Goal: Task Accomplishment & Management: Manage account settings

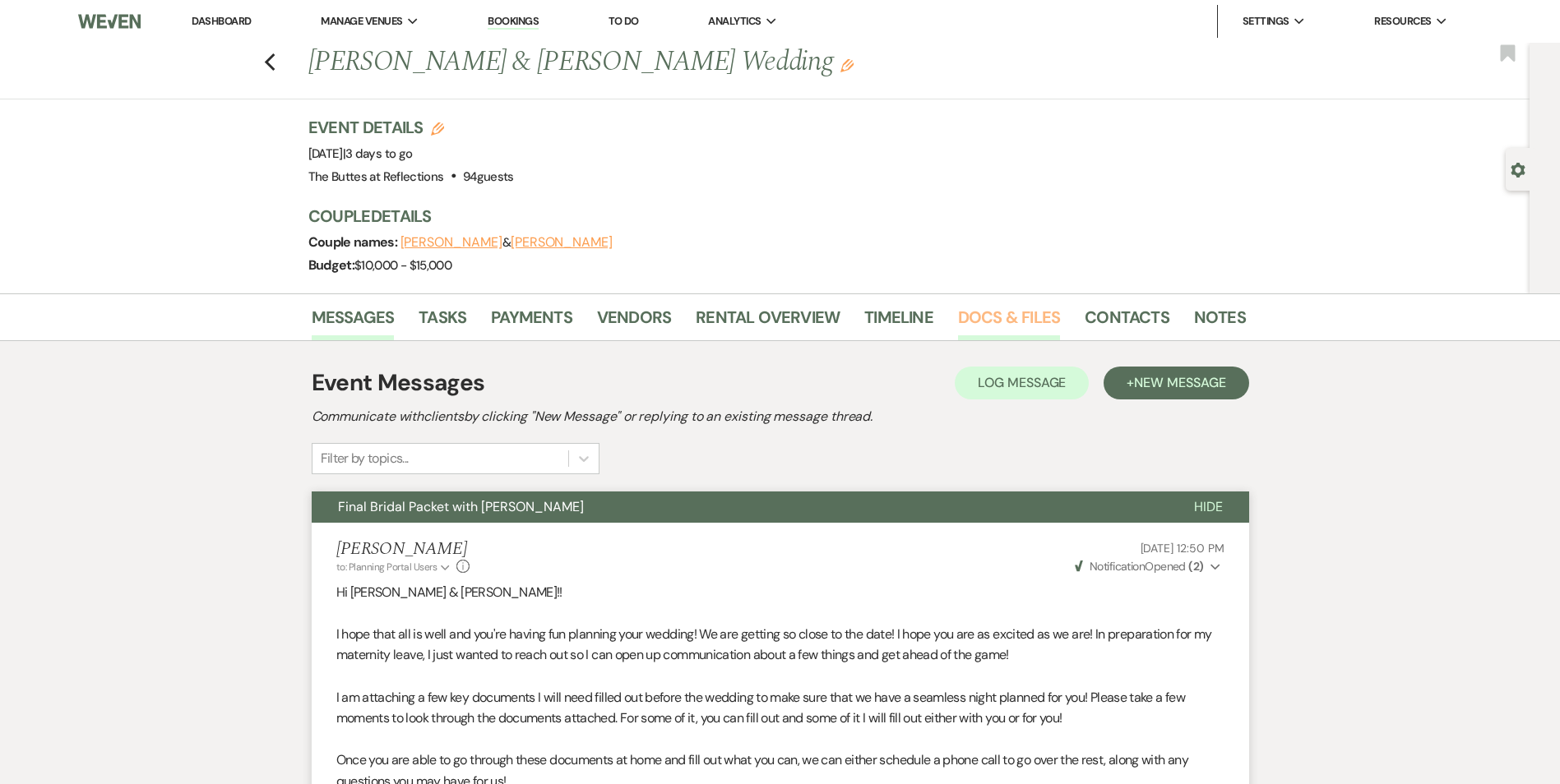
click at [1018, 320] on link "Docs & Files" at bounding box center [1009, 322] width 102 height 37
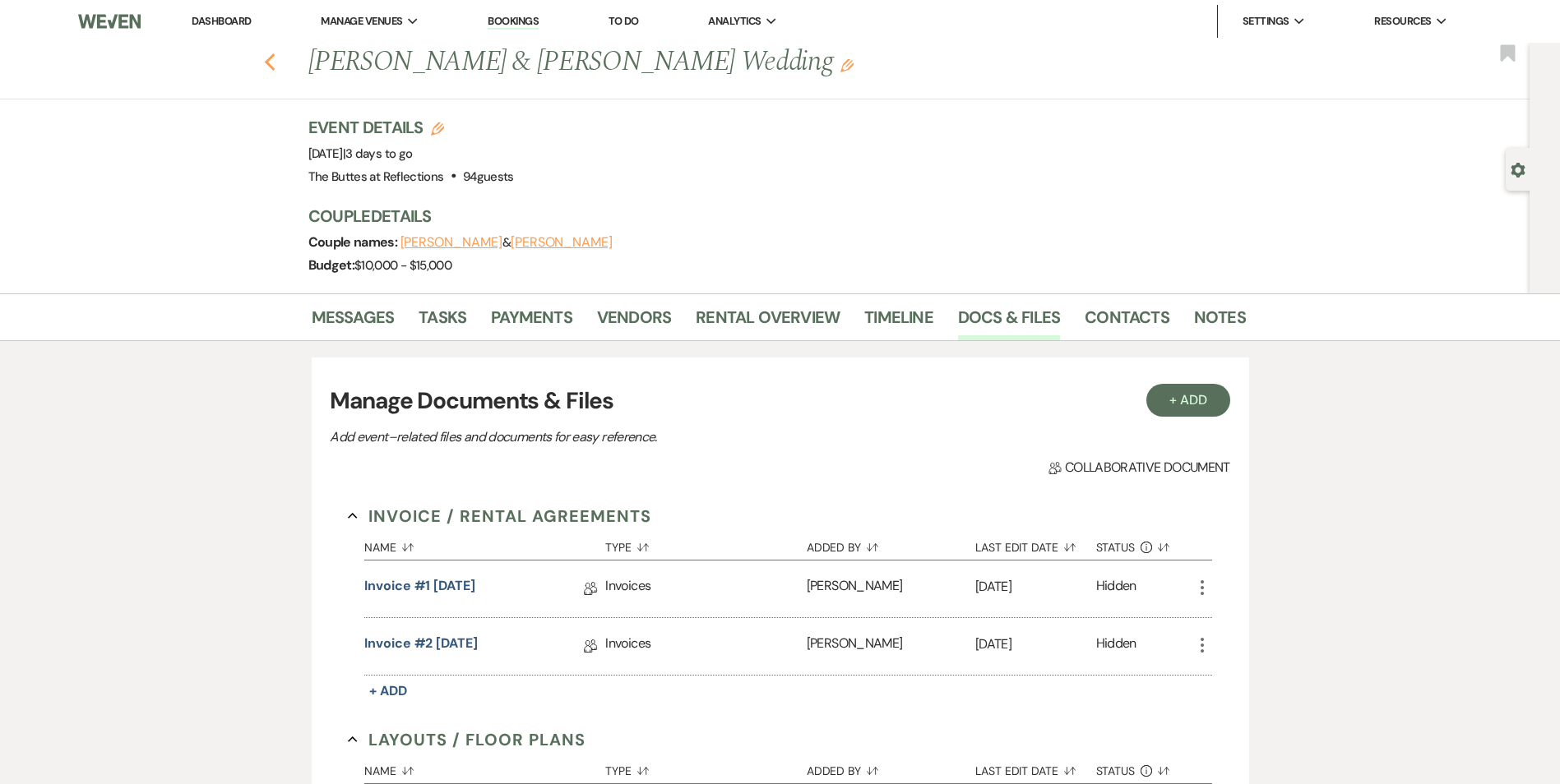
click at [273, 64] on use "button" at bounding box center [269, 63] width 11 height 18
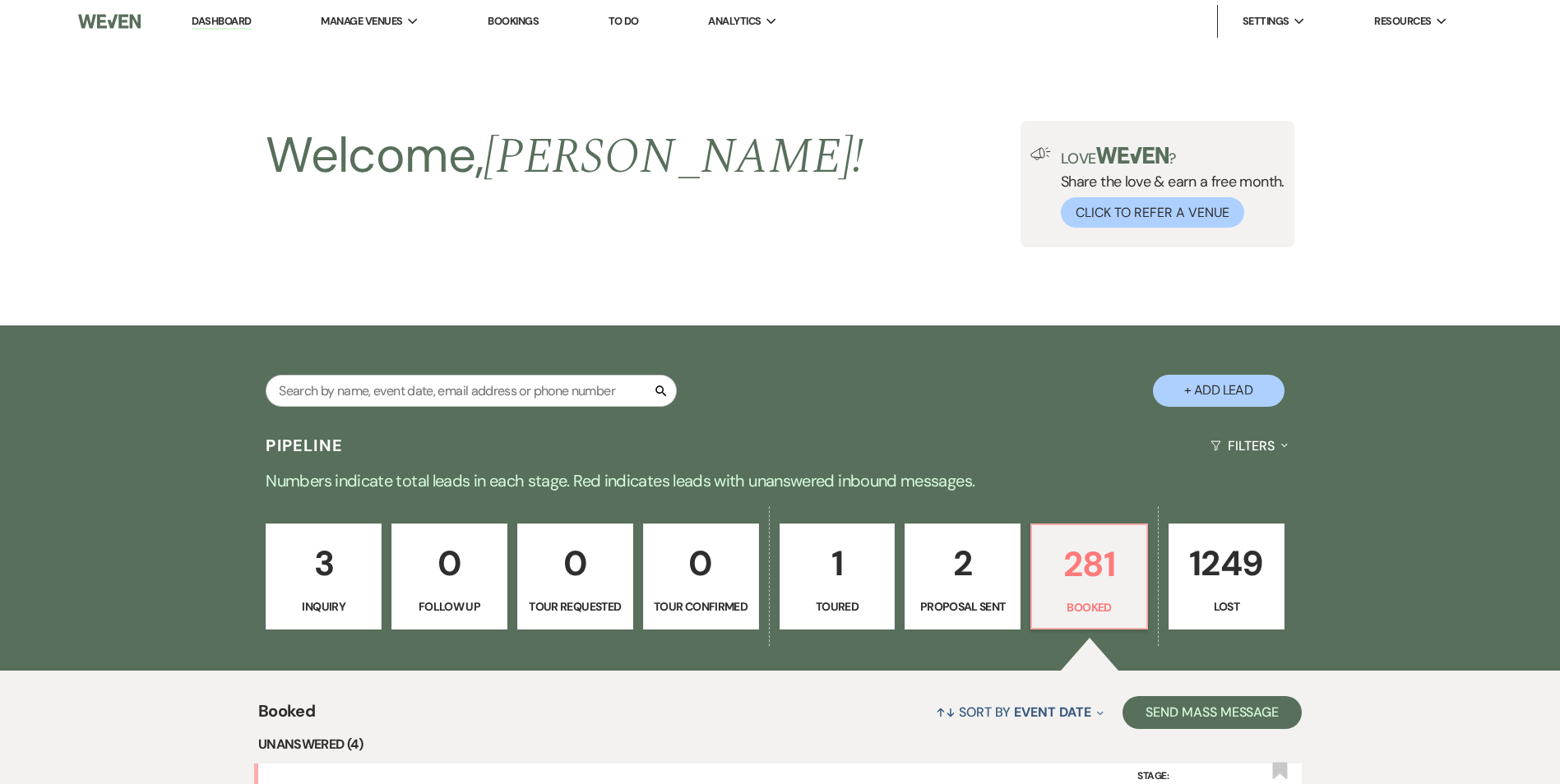
scroll to position [904, 0]
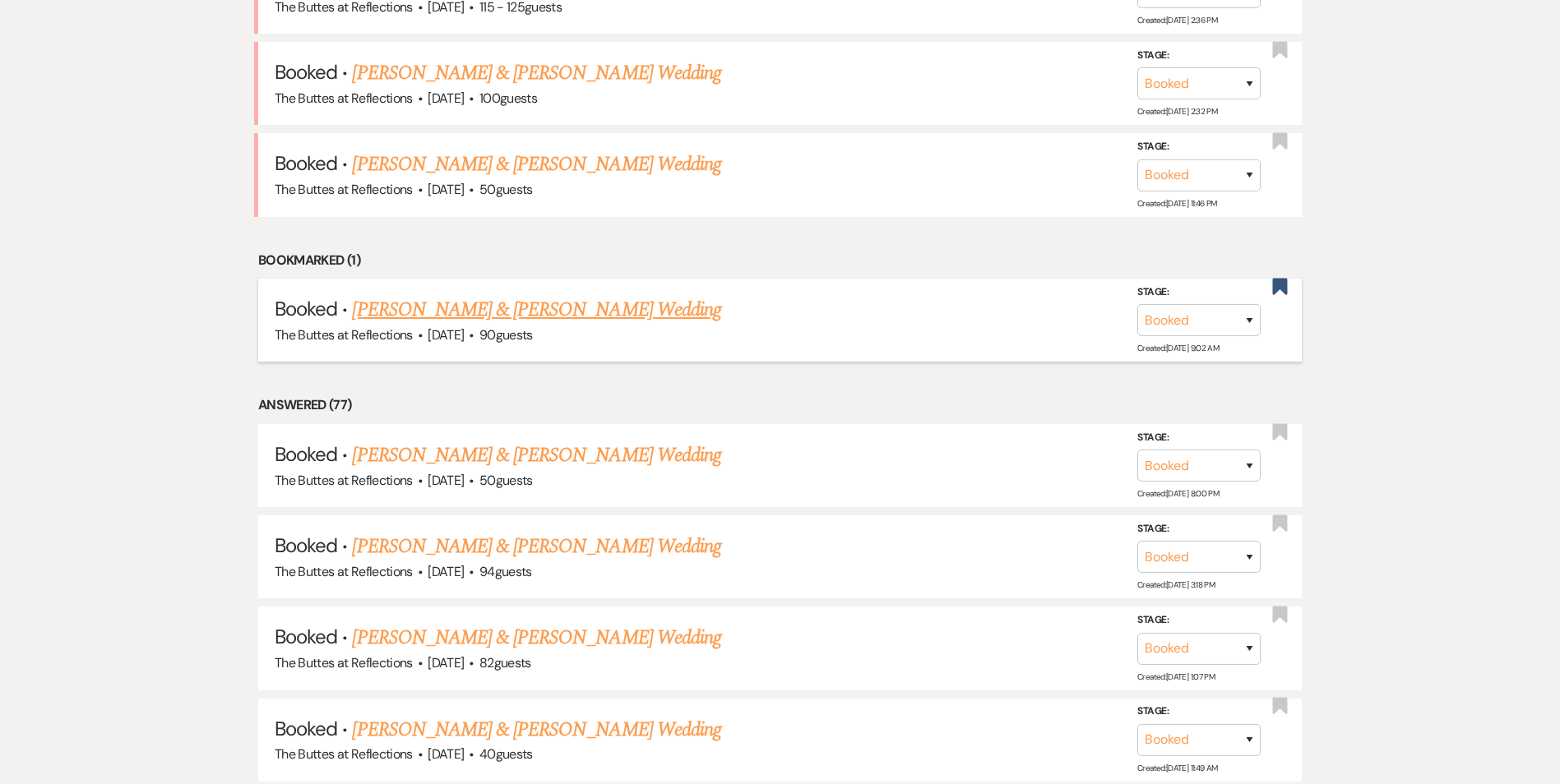
click at [573, 307] on link "[PERSON_NAME] & [PERSON_NAME] Wedding" at bounding box center [536, 310] width 369 height 30
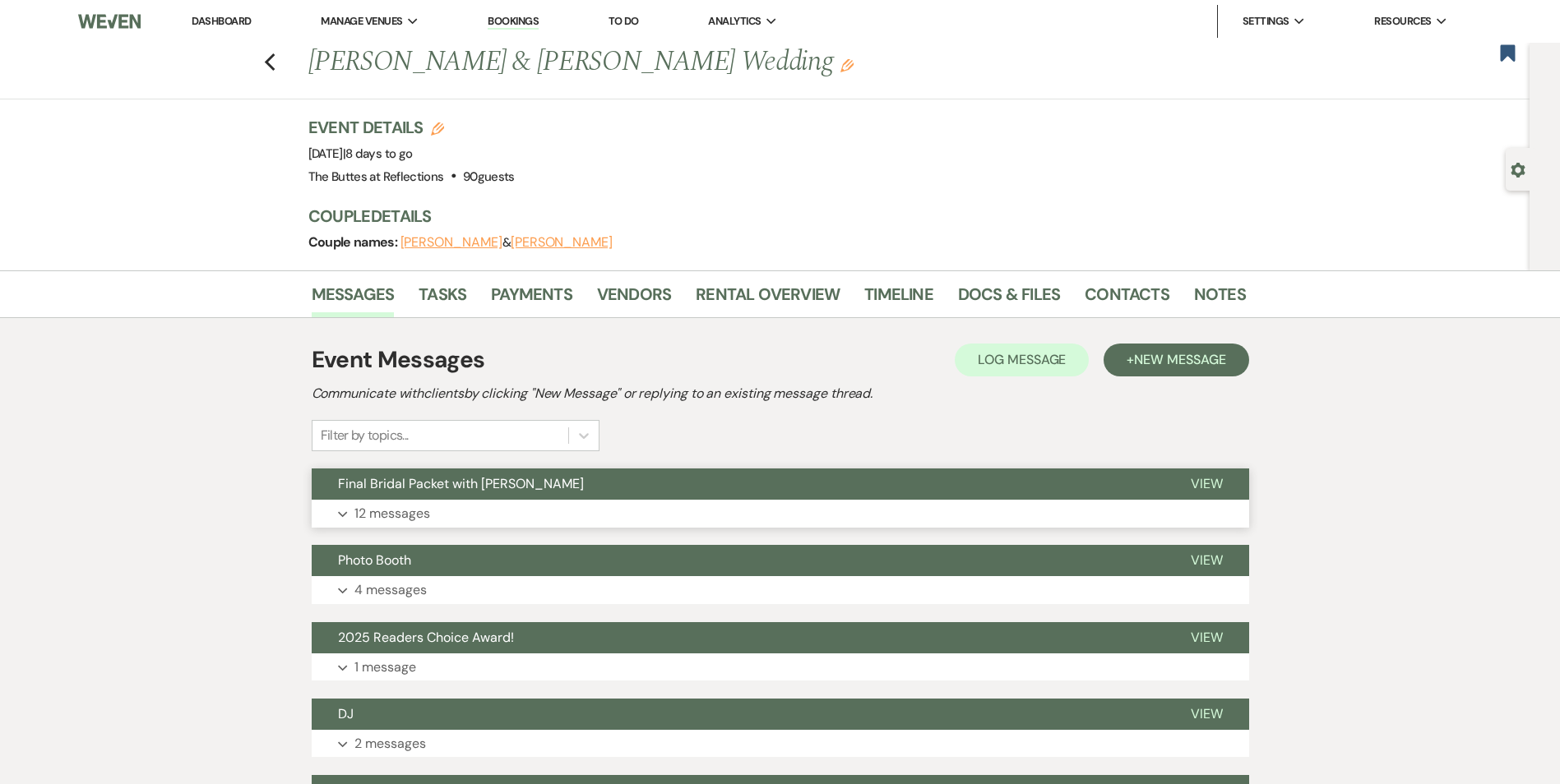
click at [635, 498] on button "Final Bridal Packet with [PERSON_NAME]" at bounding box center [738, 484] width 853 height 31
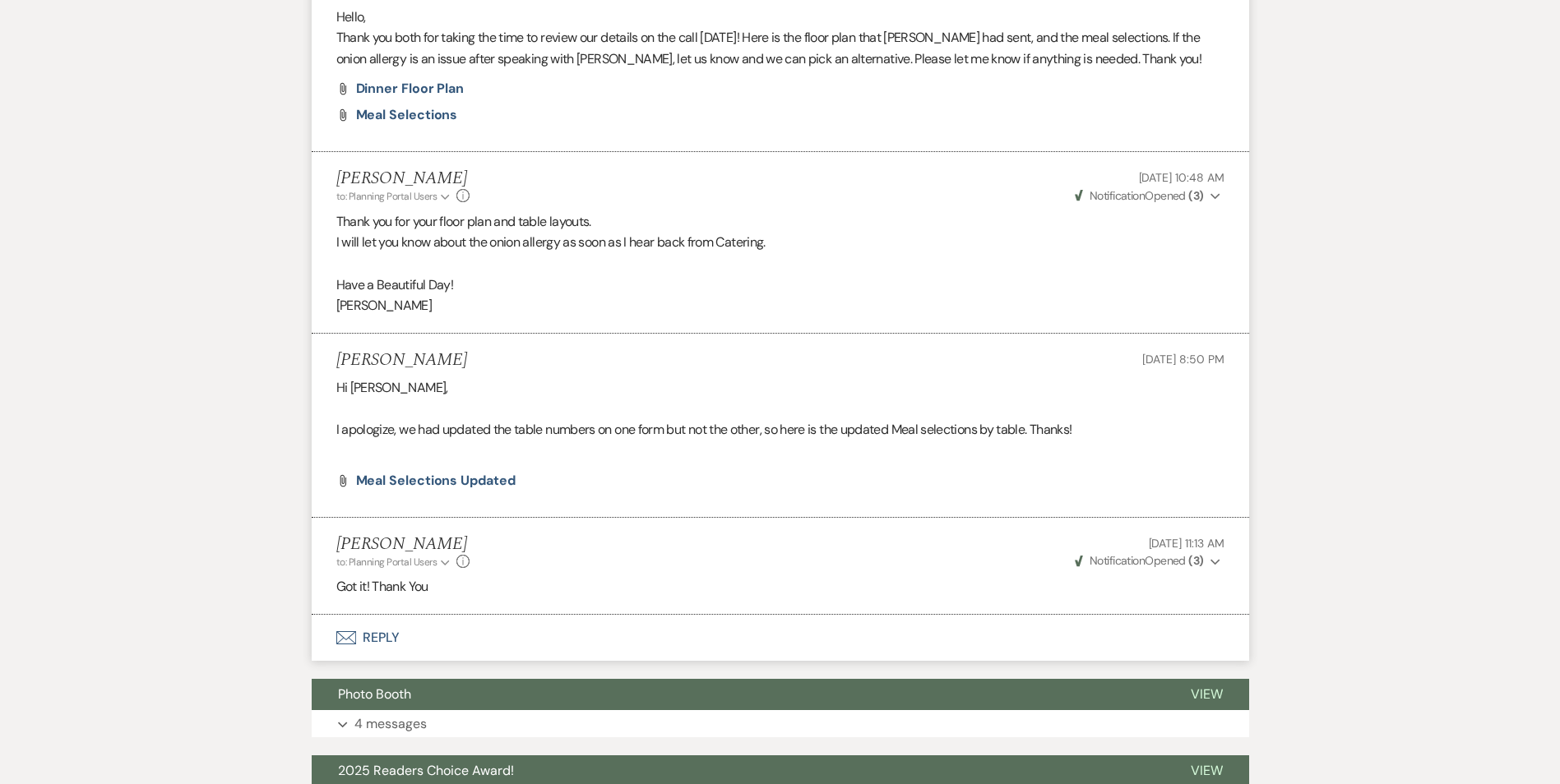
scroll to position [2302, 0]
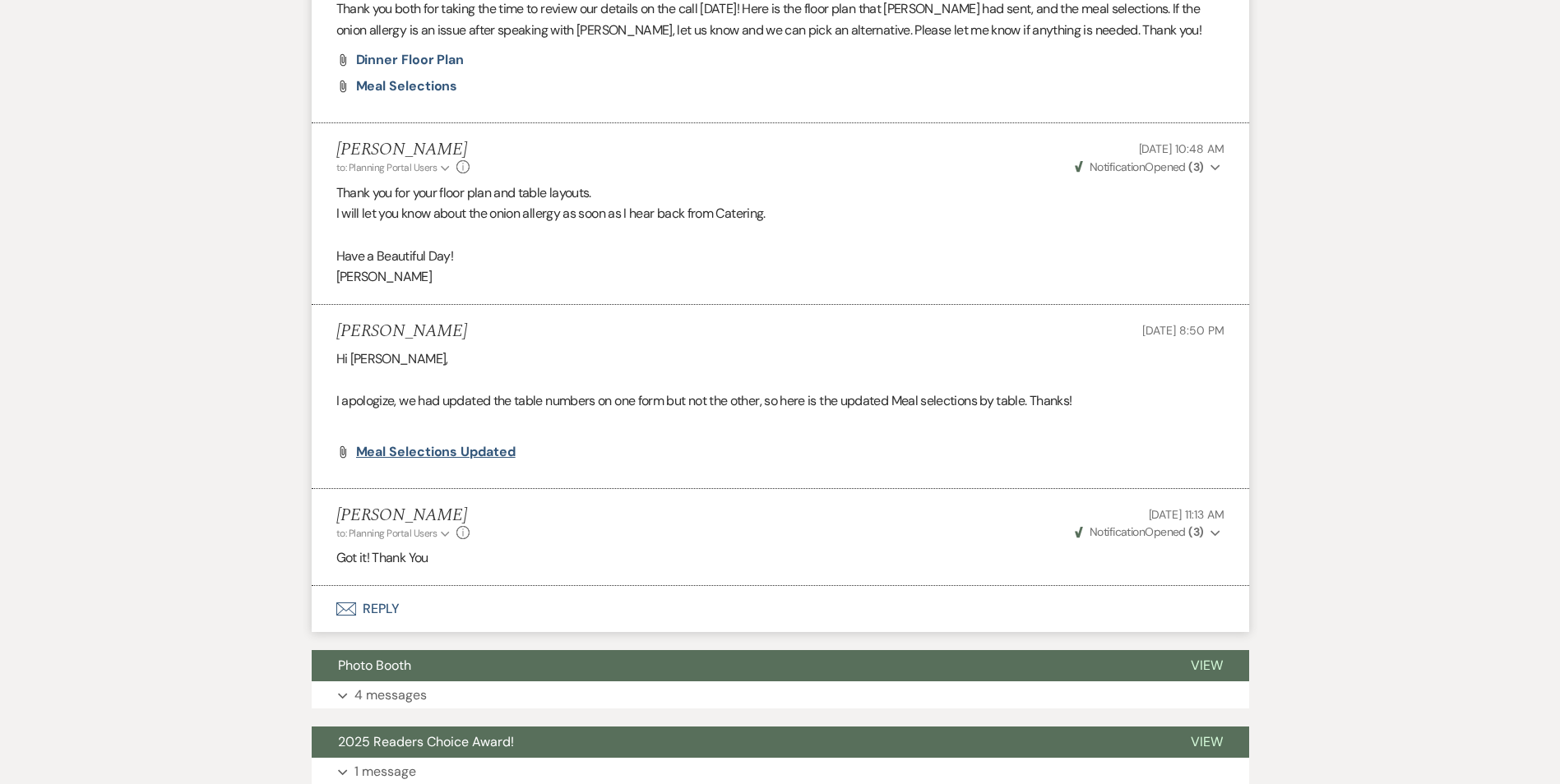
click at [435, 452] on span "Meal Selections Updated" at bounding box center [436, 452] width 160 height 17
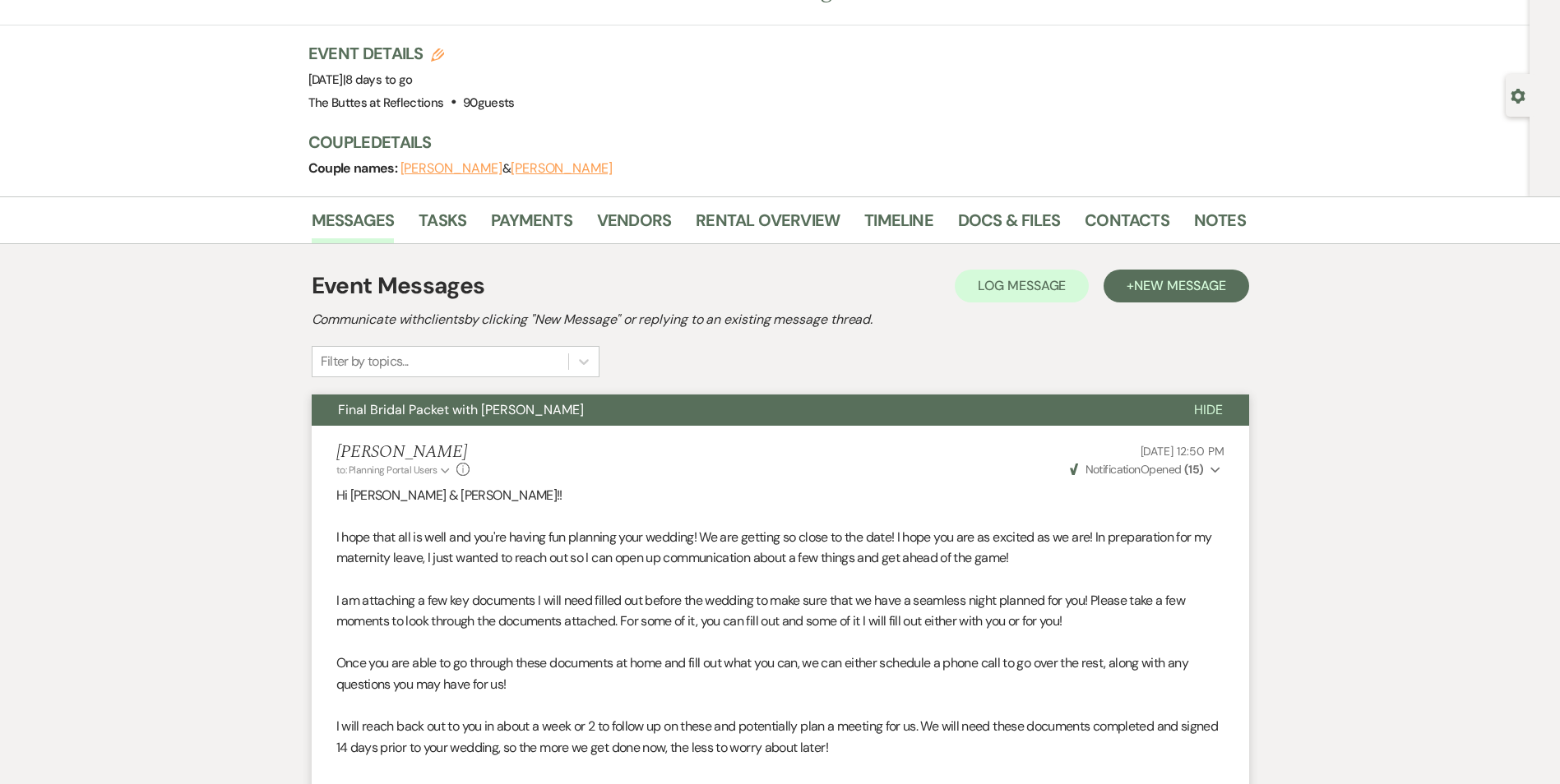
scroll to position [0, 0]
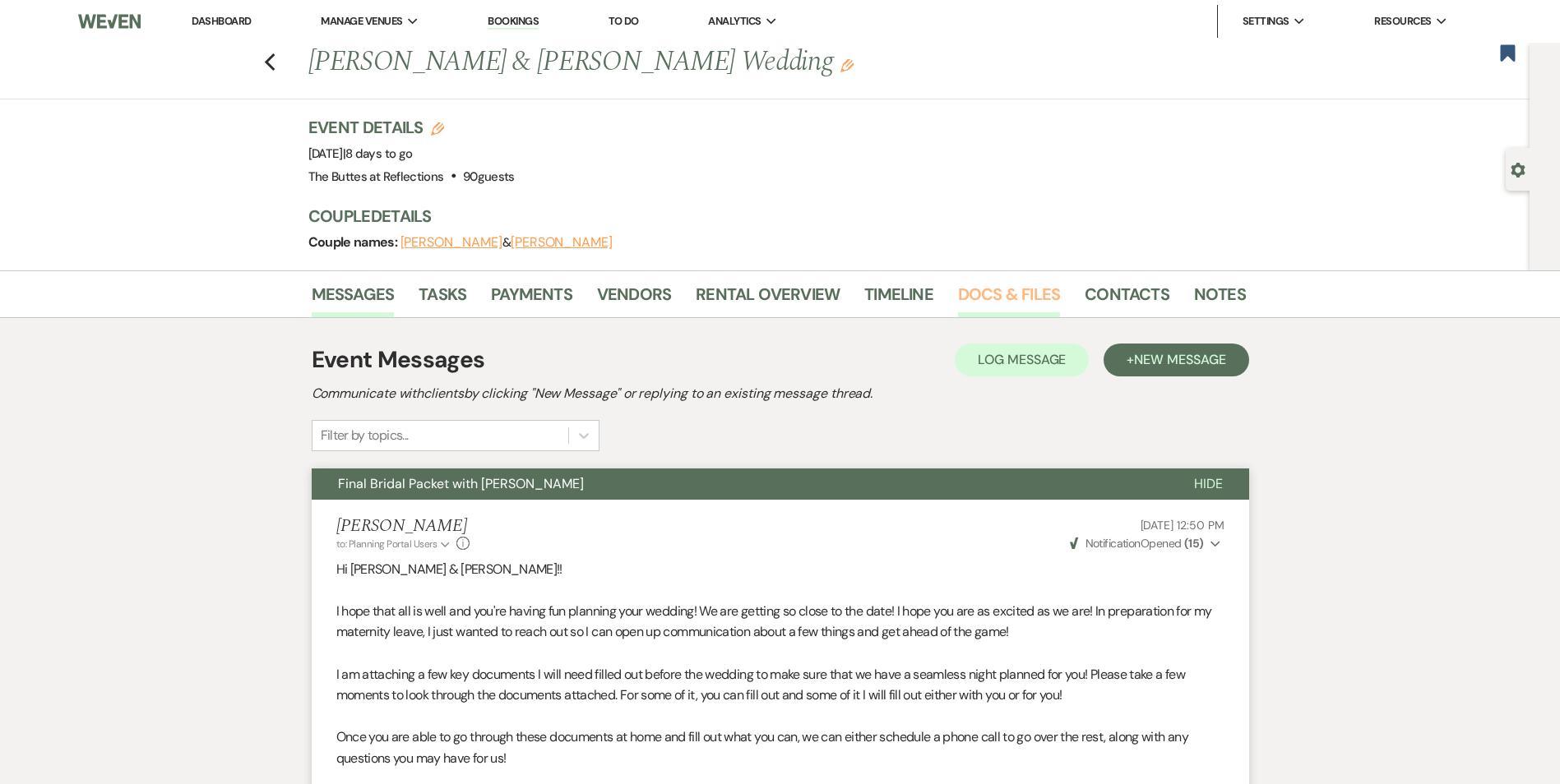
click at [1009, 296] on link "Docs & Files" at bounding box center [1009, 299] width 102 height 37
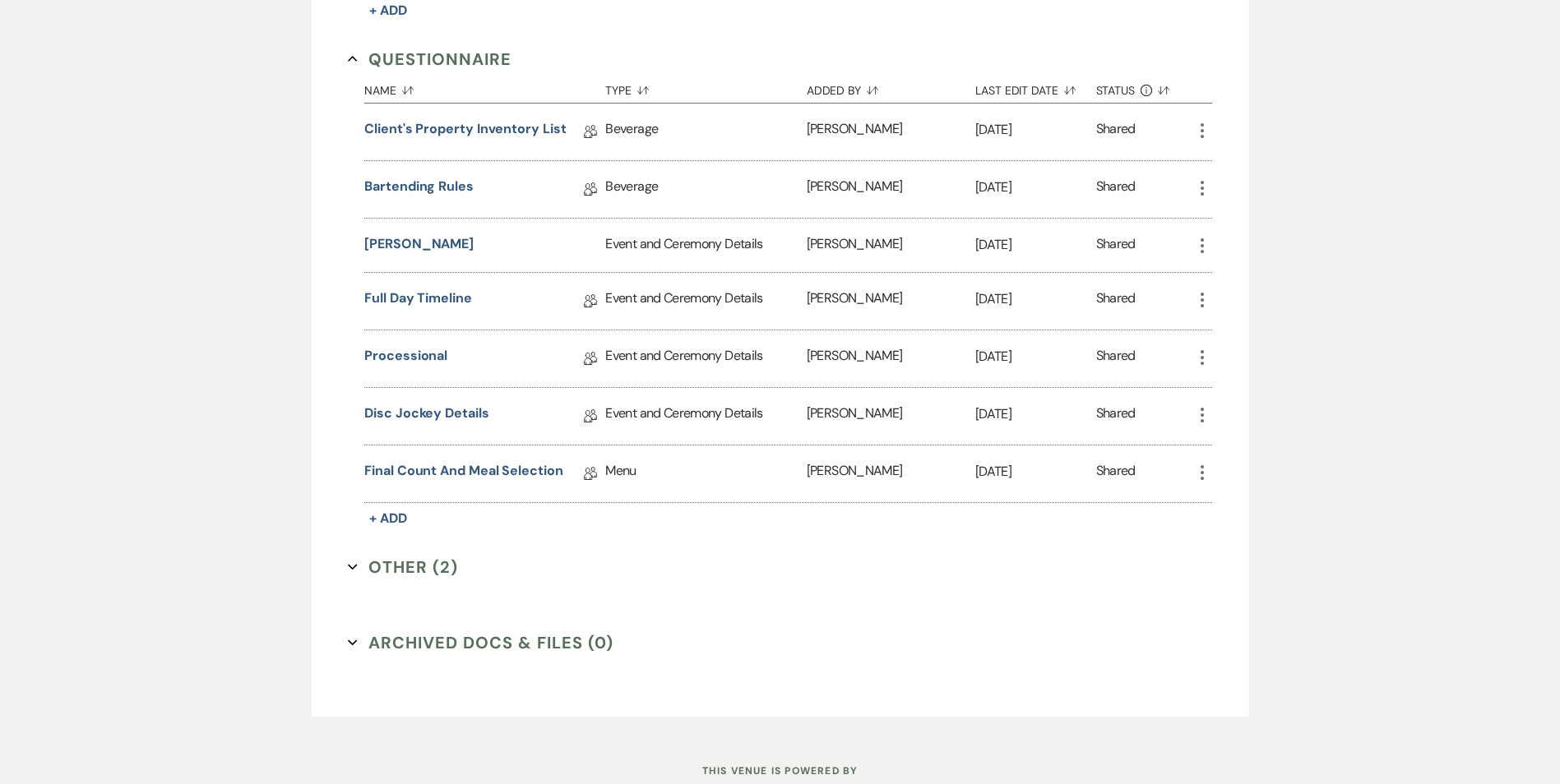
scroll to position [1468, 0]
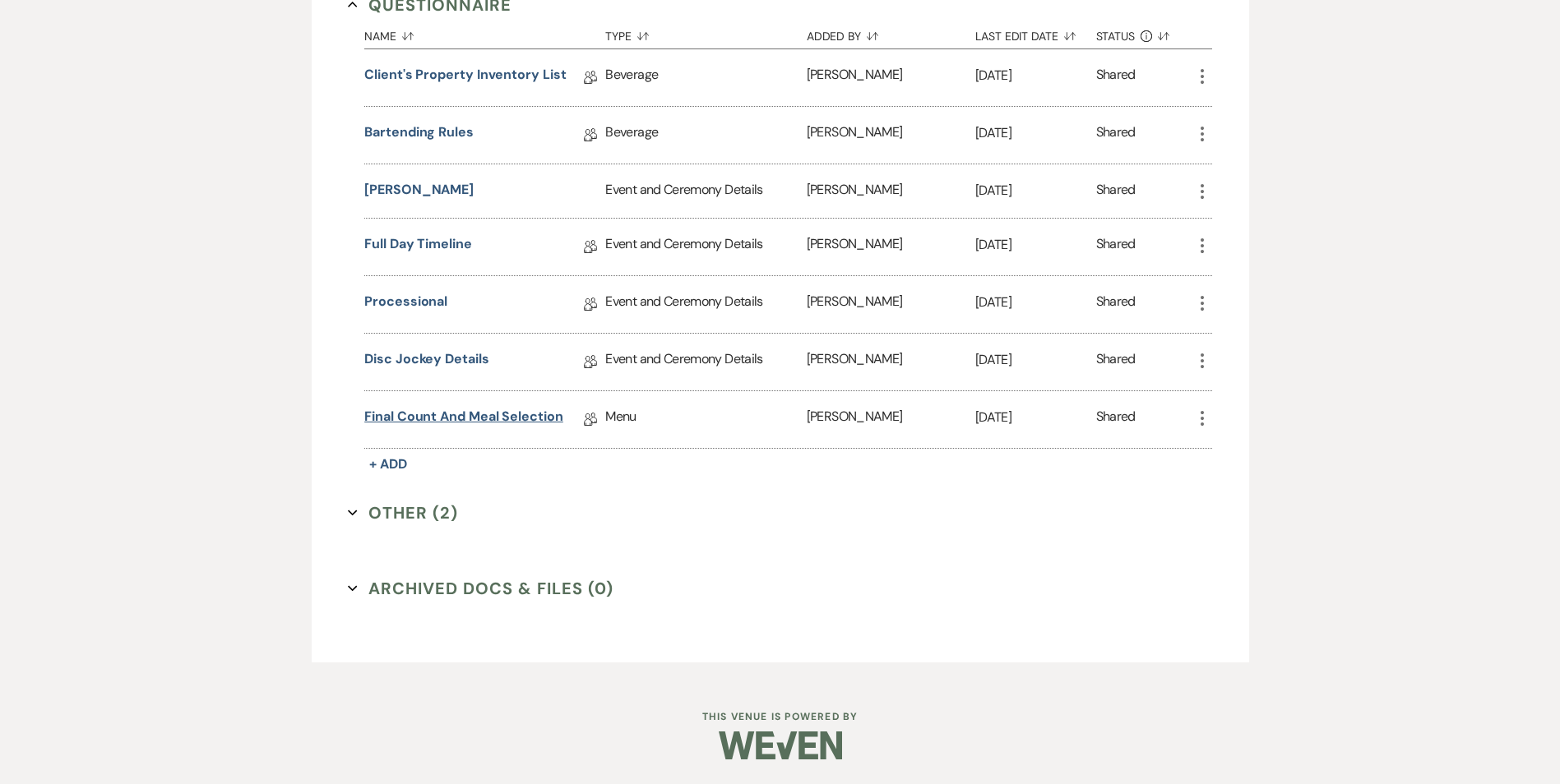
click at [491, 424] on link "Final Count and Meal Selection" at bounding box center [463, 419] width 199 height 25
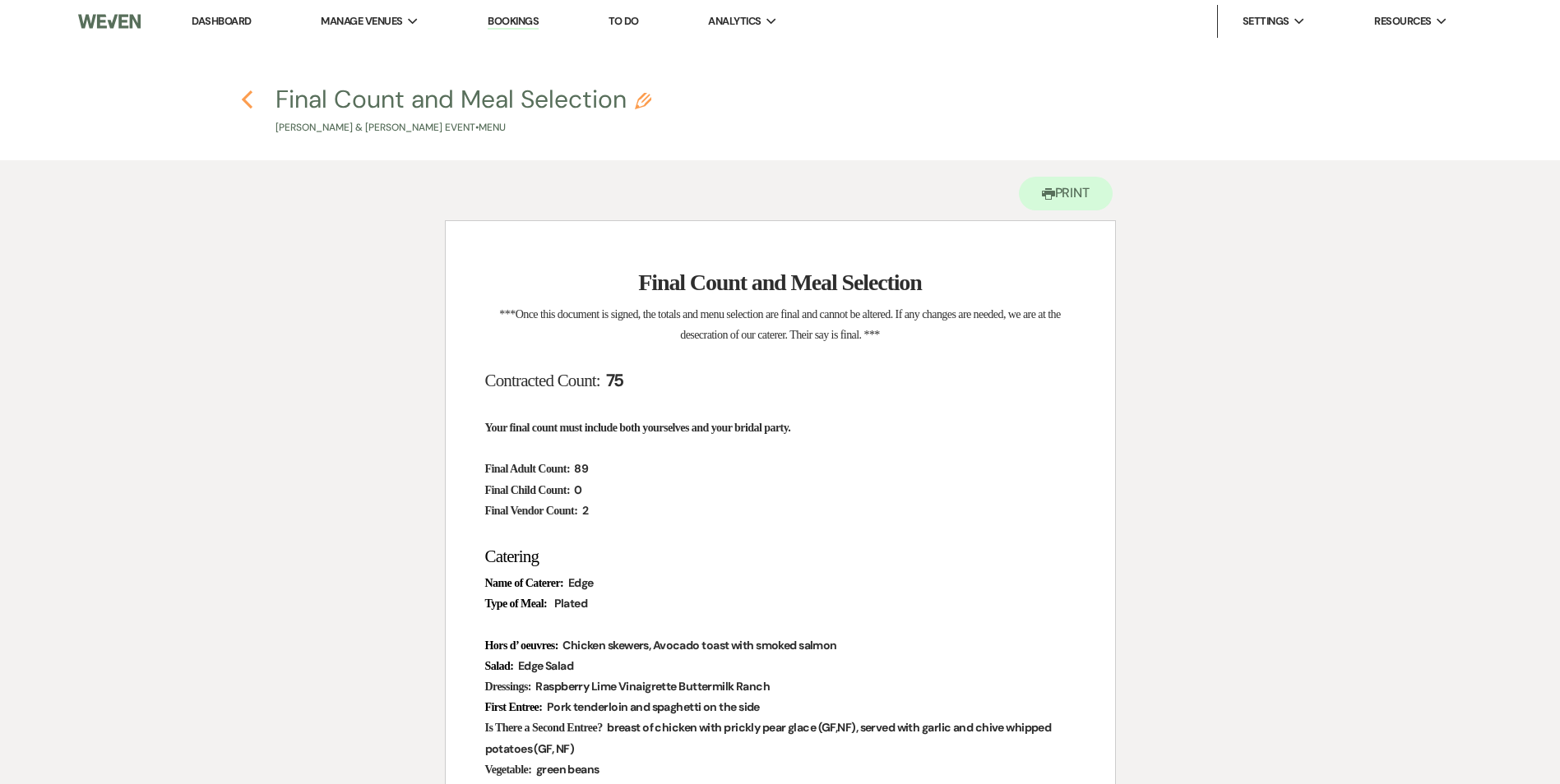
click at [244, 103] on icon "Previous" at bounding box center [246, 99] width 13 height 20
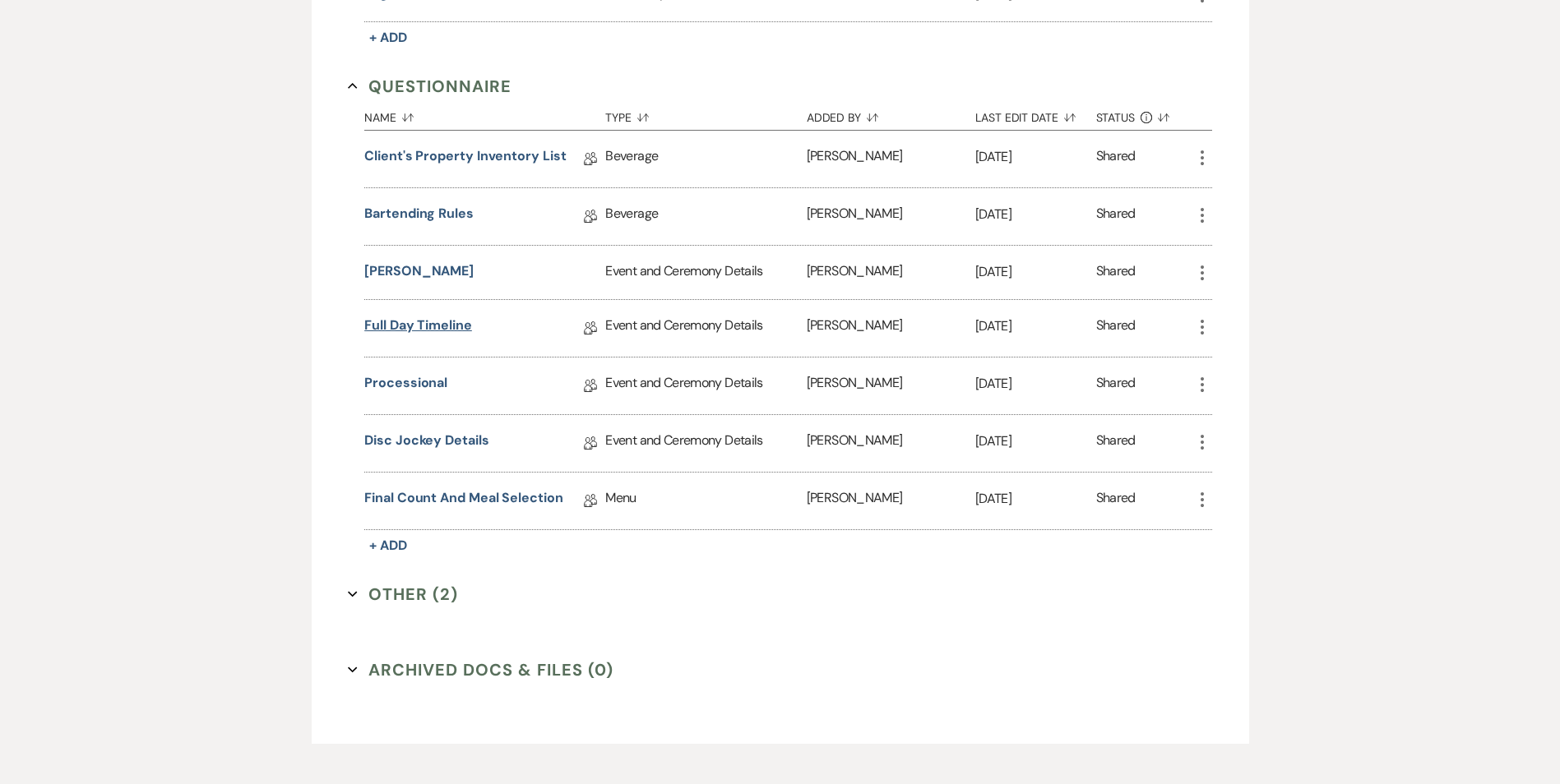
scroll to position [1385, 0]
click at [446, 440] on link "Disc Jockey Details" at bounding box center [425, 444] width 124 height 25
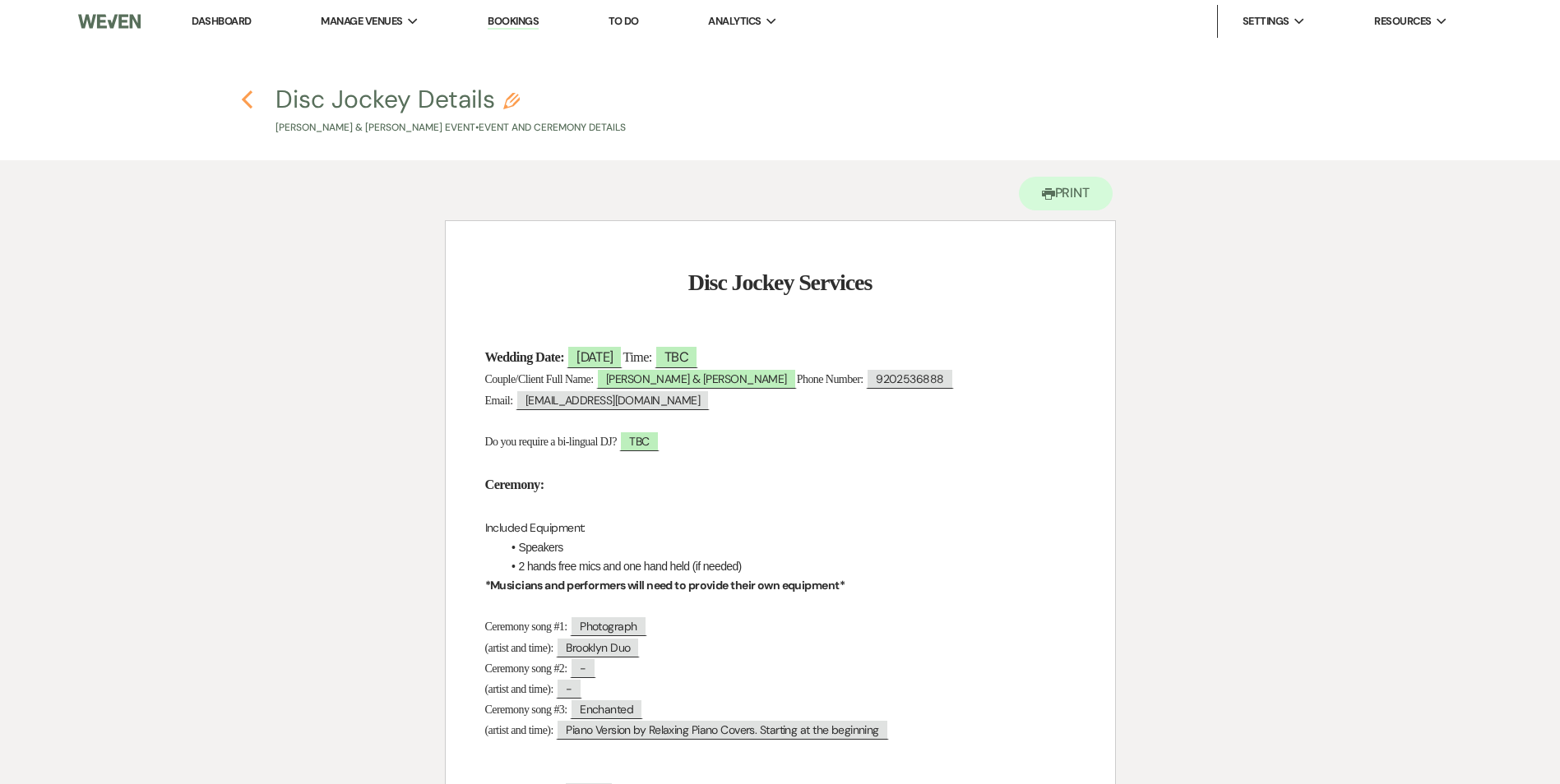
click at [247, 101] on icon "Previous" at bounding box center [246, 99] width 13 height 20
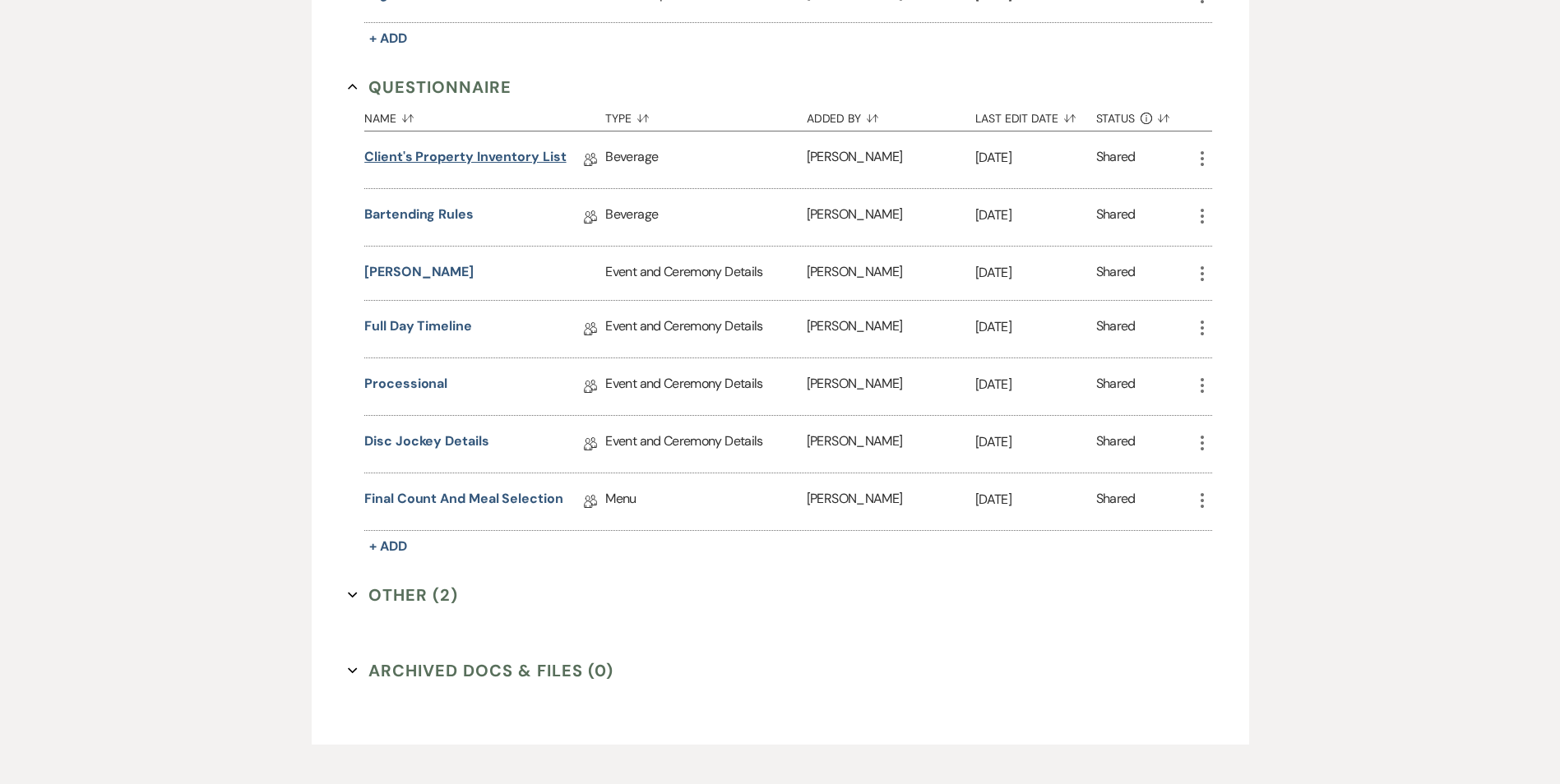
click at [472, 159] on link "Client's Property Inventory List" at bounding box center [464, 160] width 201 height 25
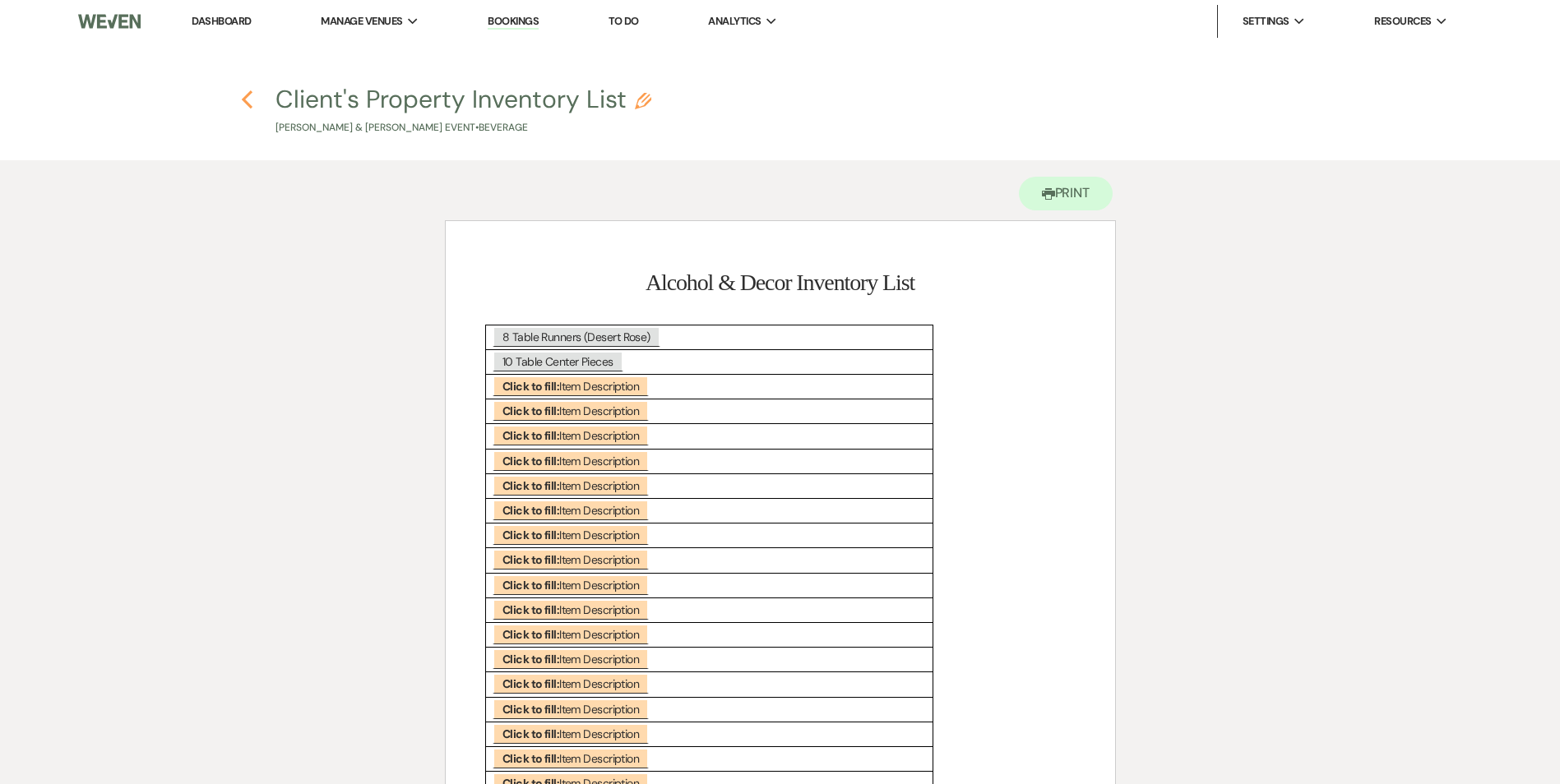
click at [246, 100] on icon "Previous" at bounding box center [246, 99] width 13 height 20
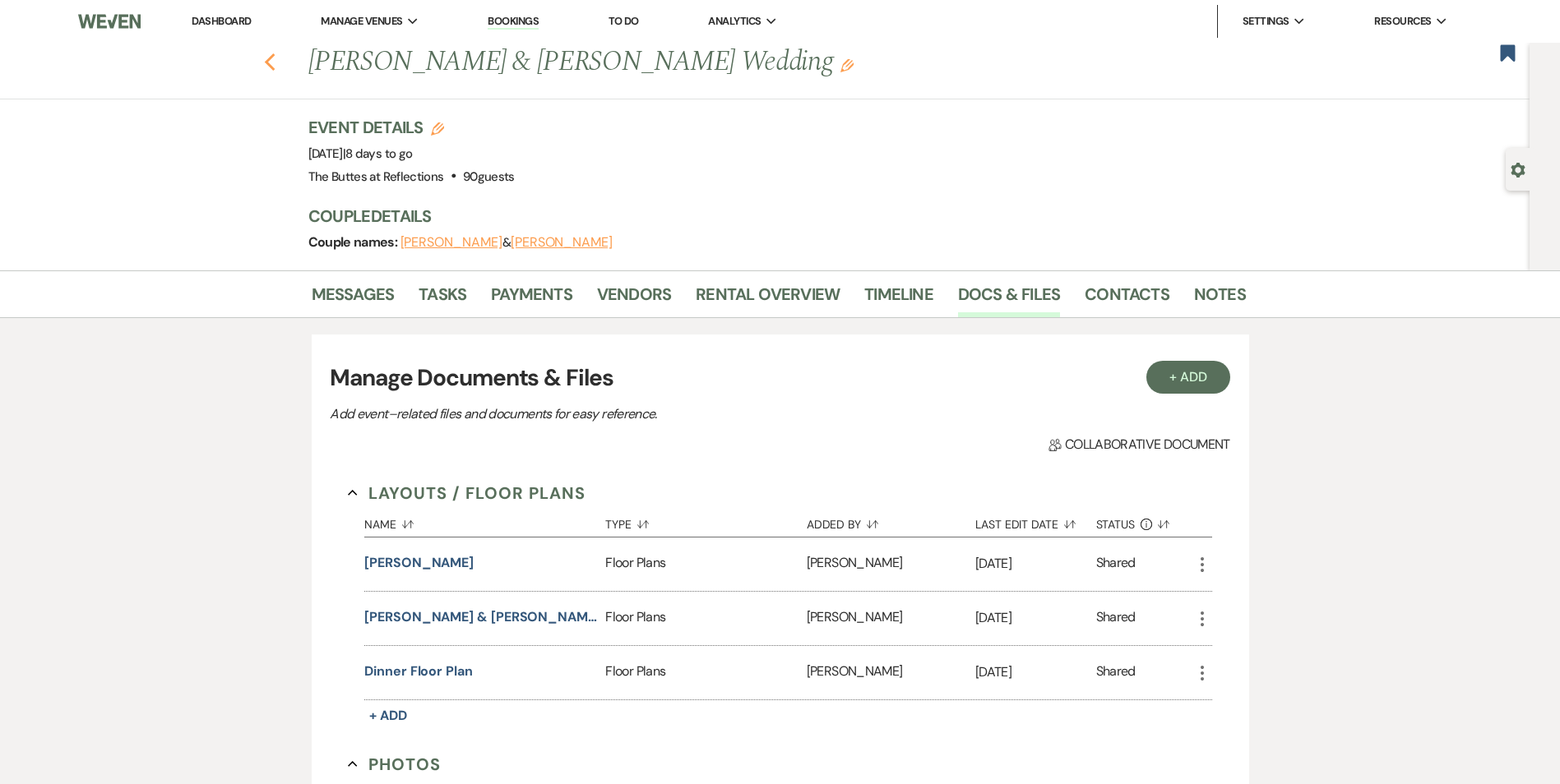
click at [274, 64] on use "button" at bounding box center [269, 63] width 11 height 18
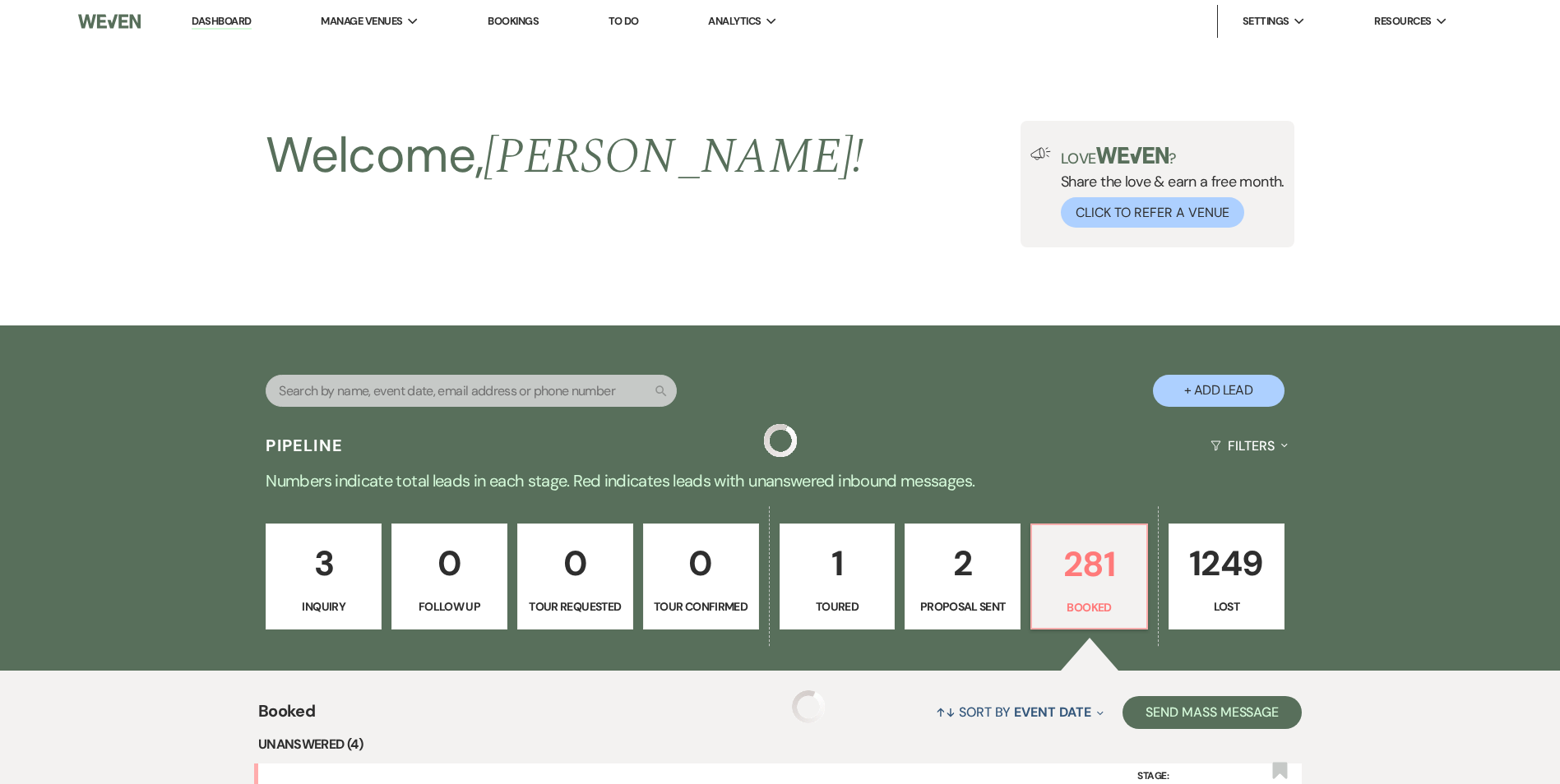
scroll to position [904, 0]
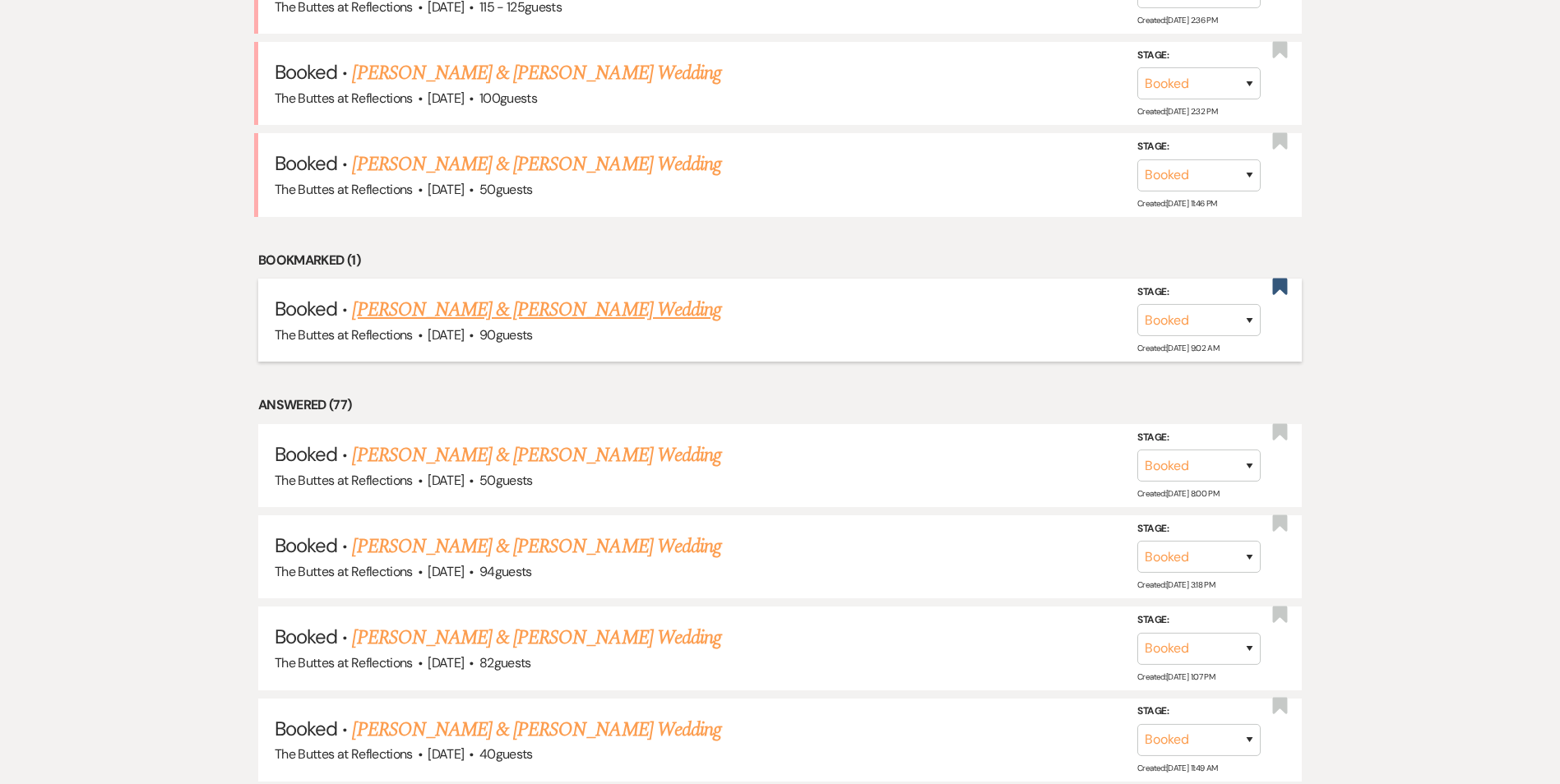
click at [559, 306] on link "[PERSON_NAME] & [PERSON_NAME] Wedding" at bounding box center [536, 310] width 369 height 30
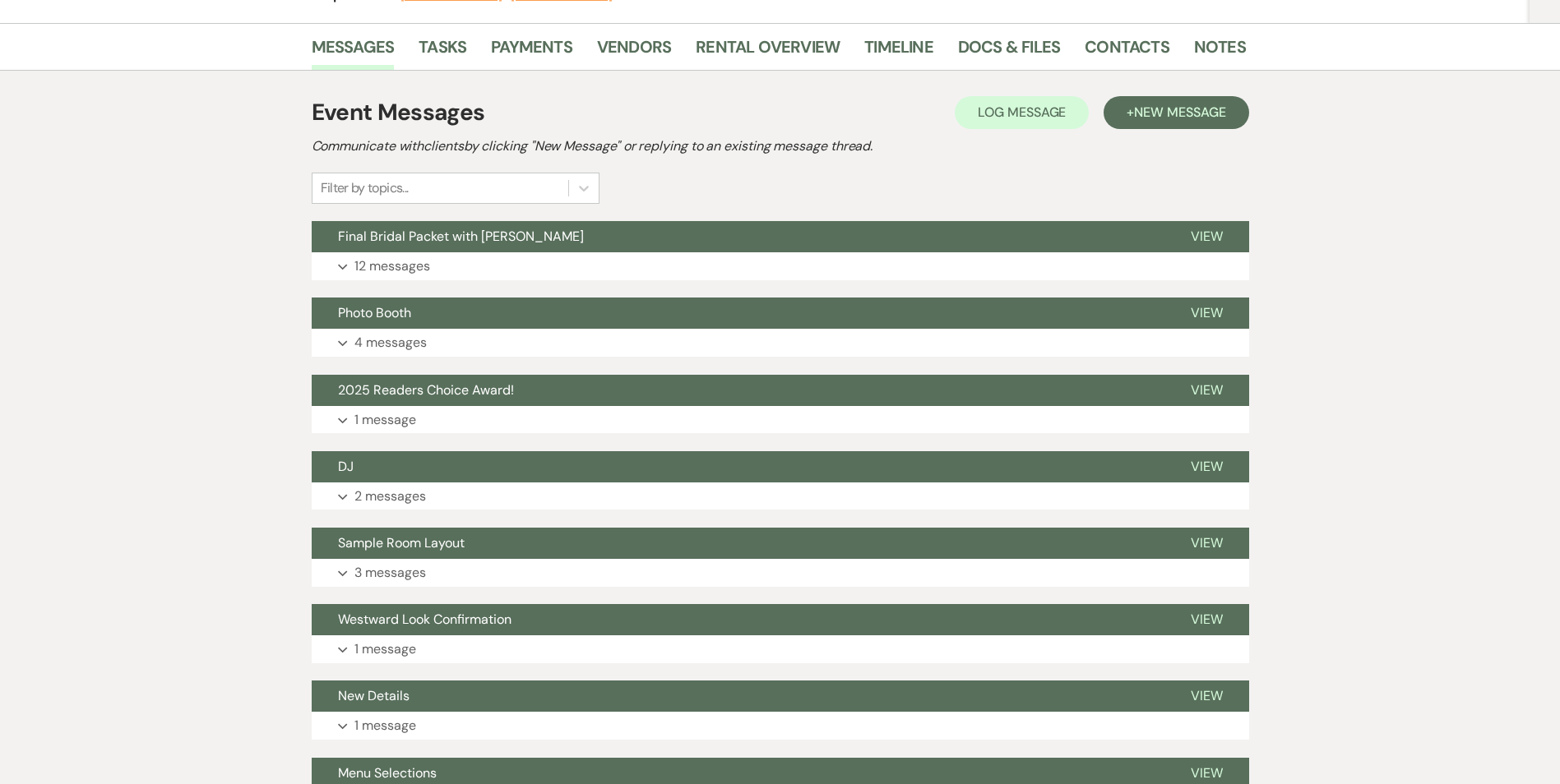
scroll to position [246, 0]
click at [638, 240] on button "Final Bridal Packet with [PERSON_NAME]" at bounding box center [738, 238] width 853 height 31
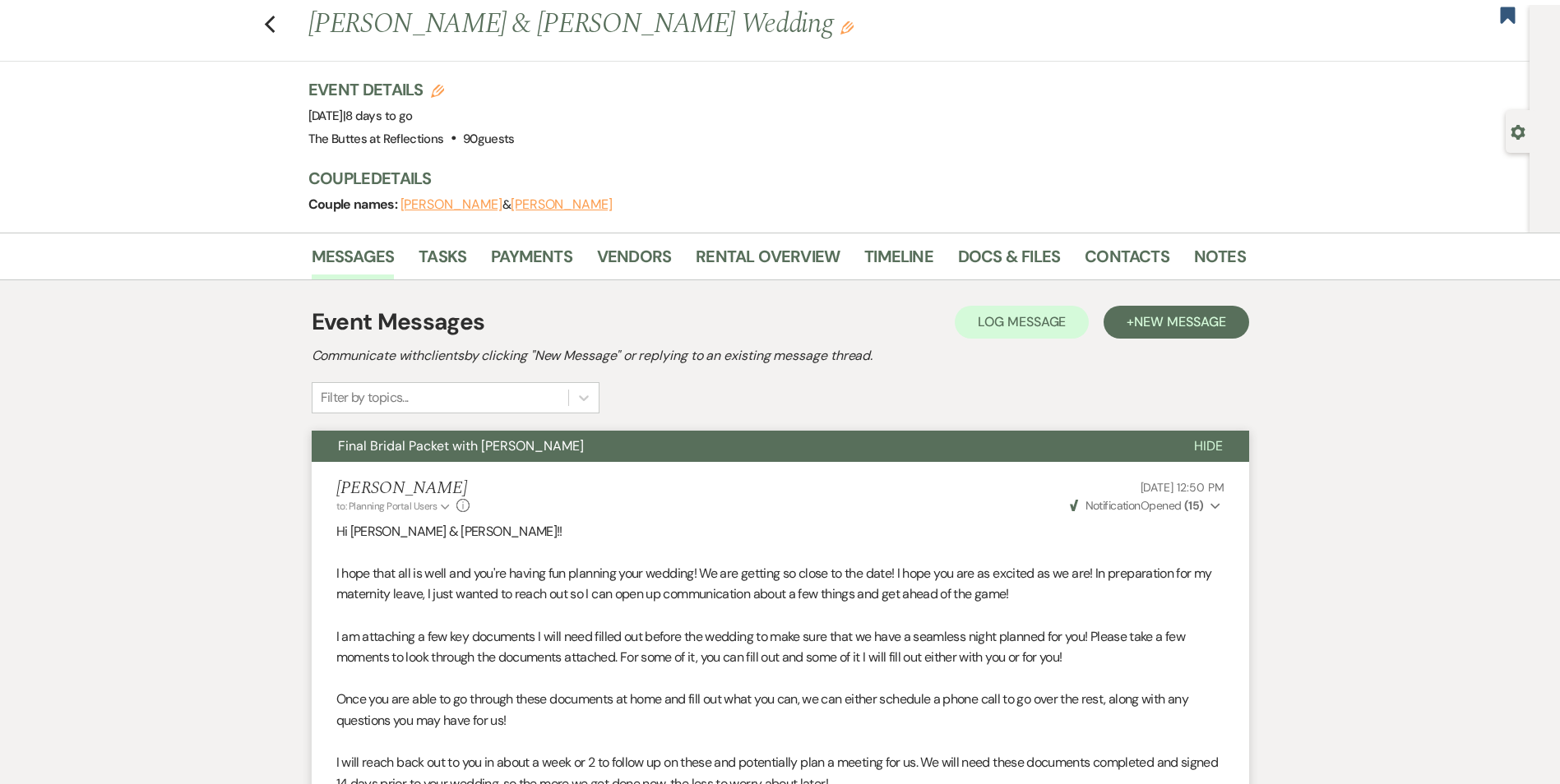
scroll to position [0, 0]
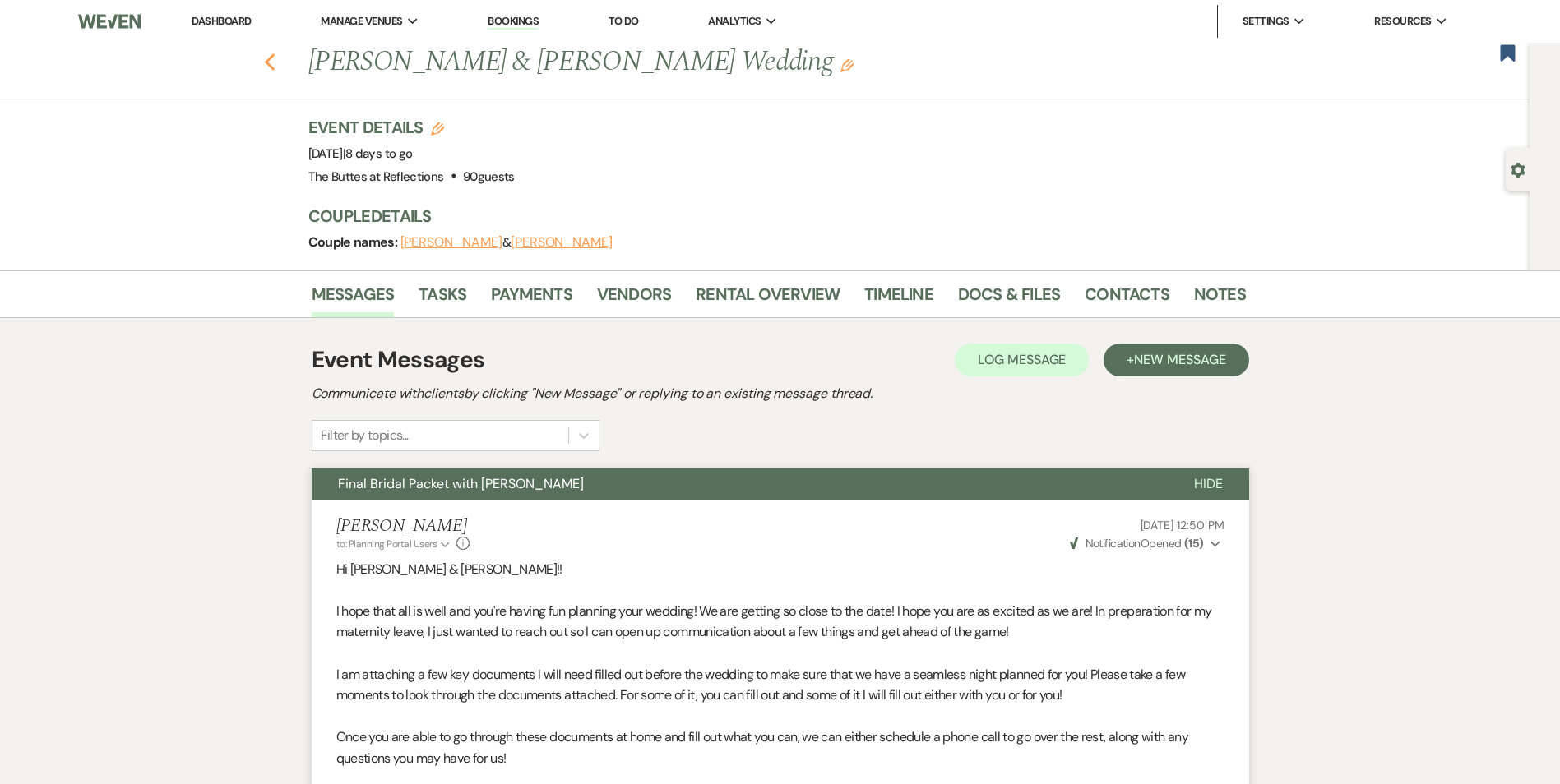
click at [274, 59] on use "button" at bounding box center [269, 63] width 11 height 18
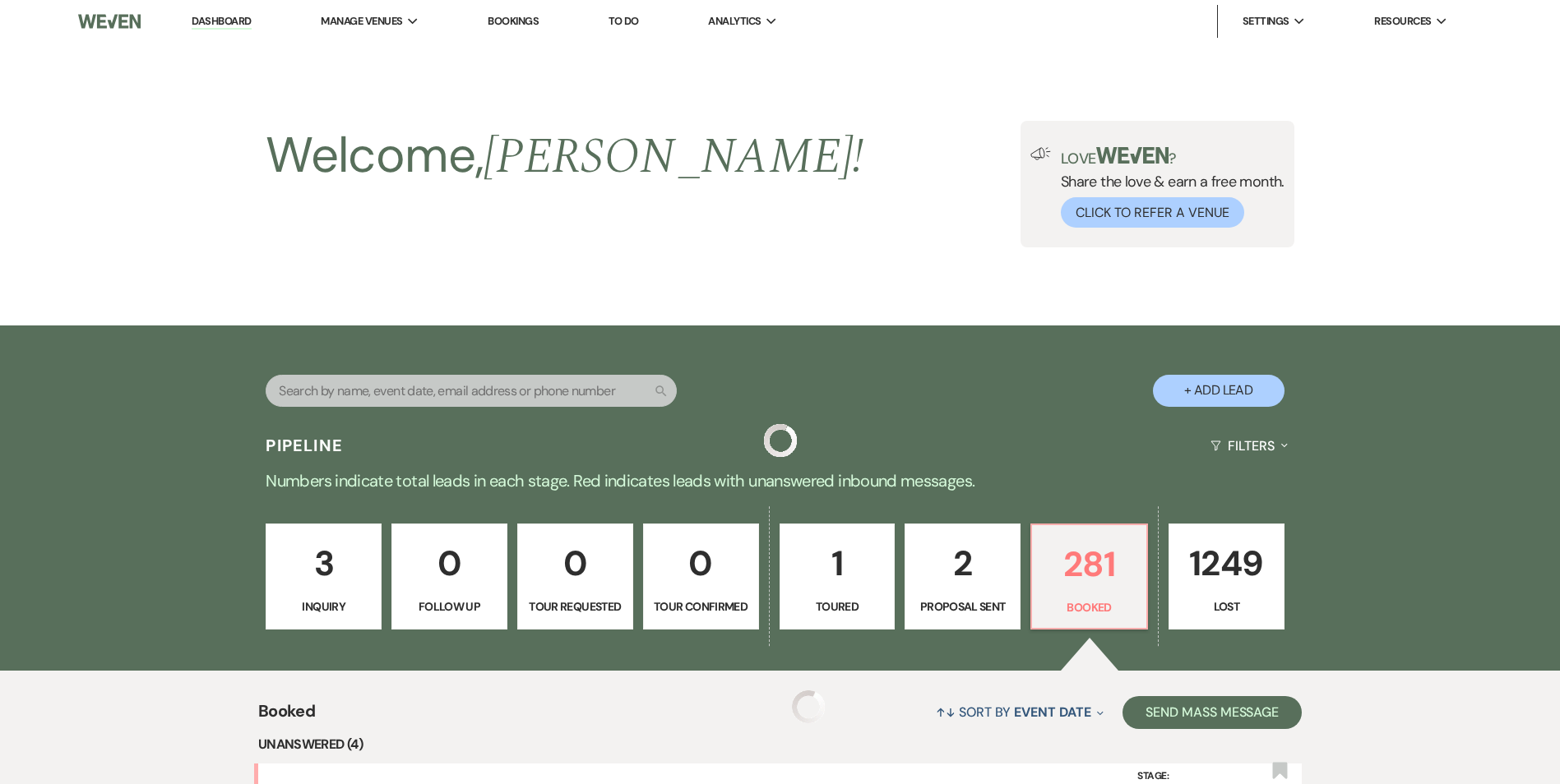
scroll to position [904, 0]
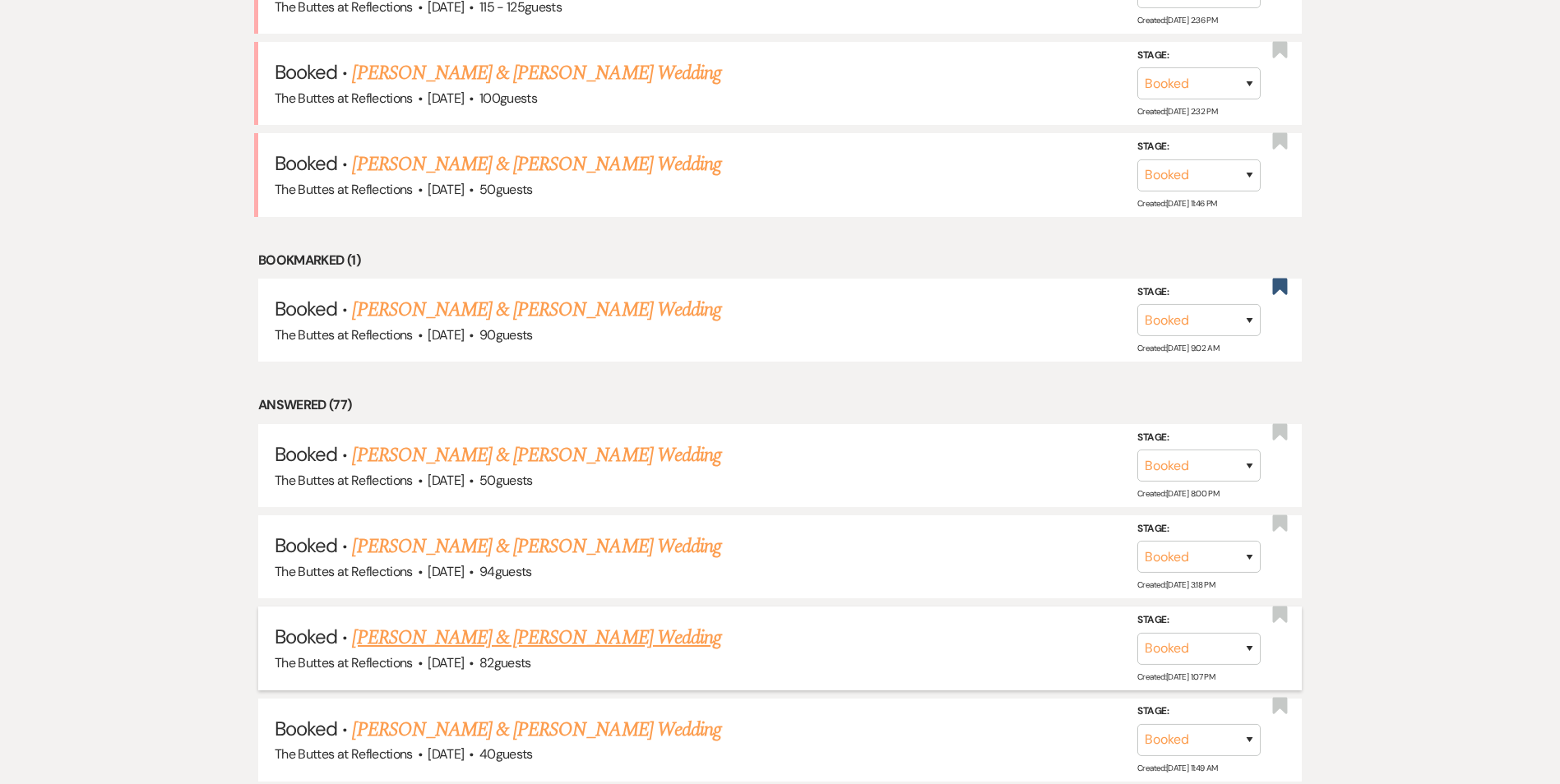
click at [590, 648] on link "[PERSON_NAME] & [PERSON_NAME] Wedding" at bounding box center [536, 638] width 369 height 30
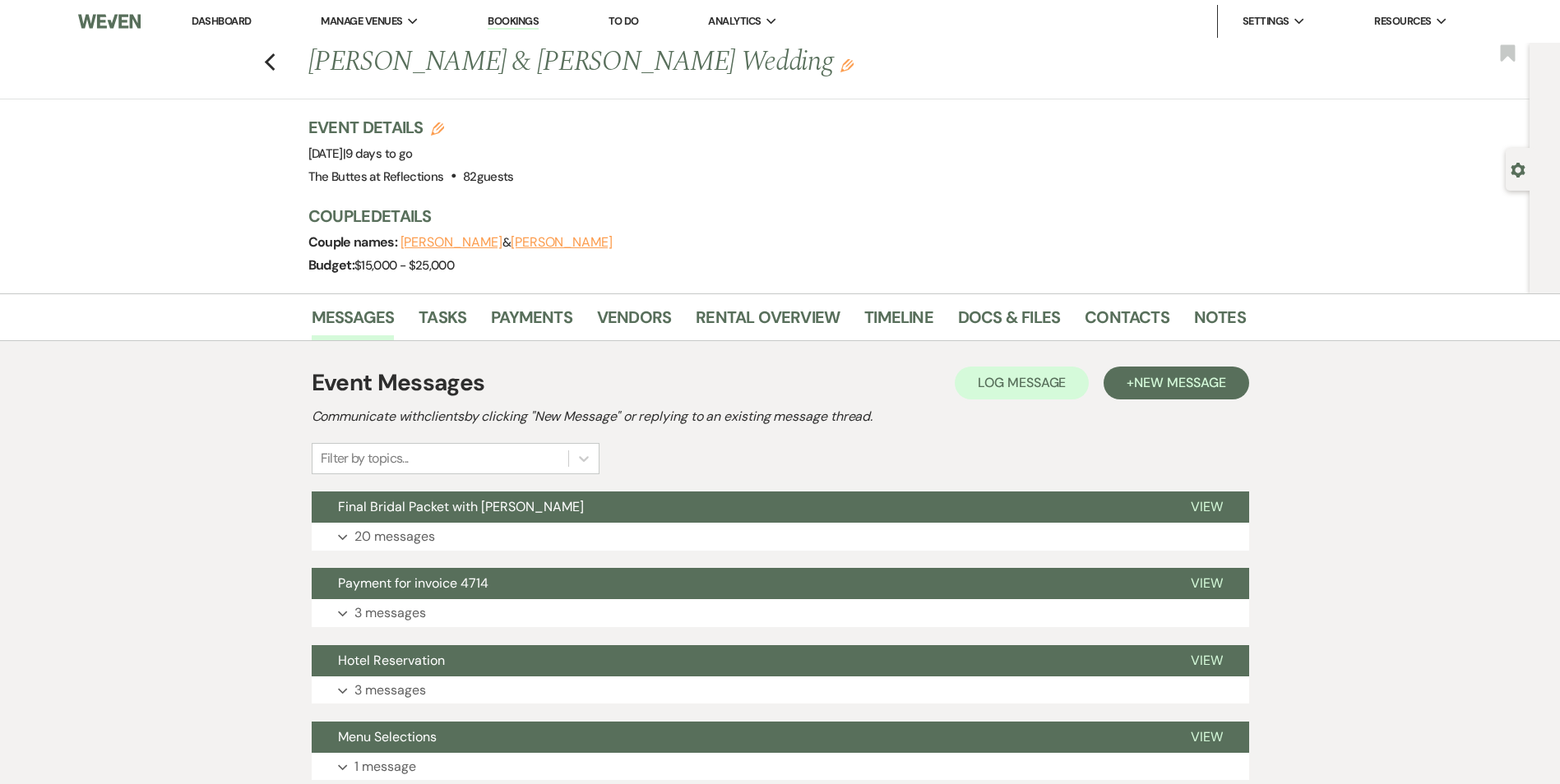
click at [696, 457] on div "Event Messages Log Log Message + New Message Communicate with clients by clicki…" at bounding box center [780, 419] width 937 height 109
click at [1034, 306] on link "Docs & Files" at bounding box center [1009, 322] width 102 height 37
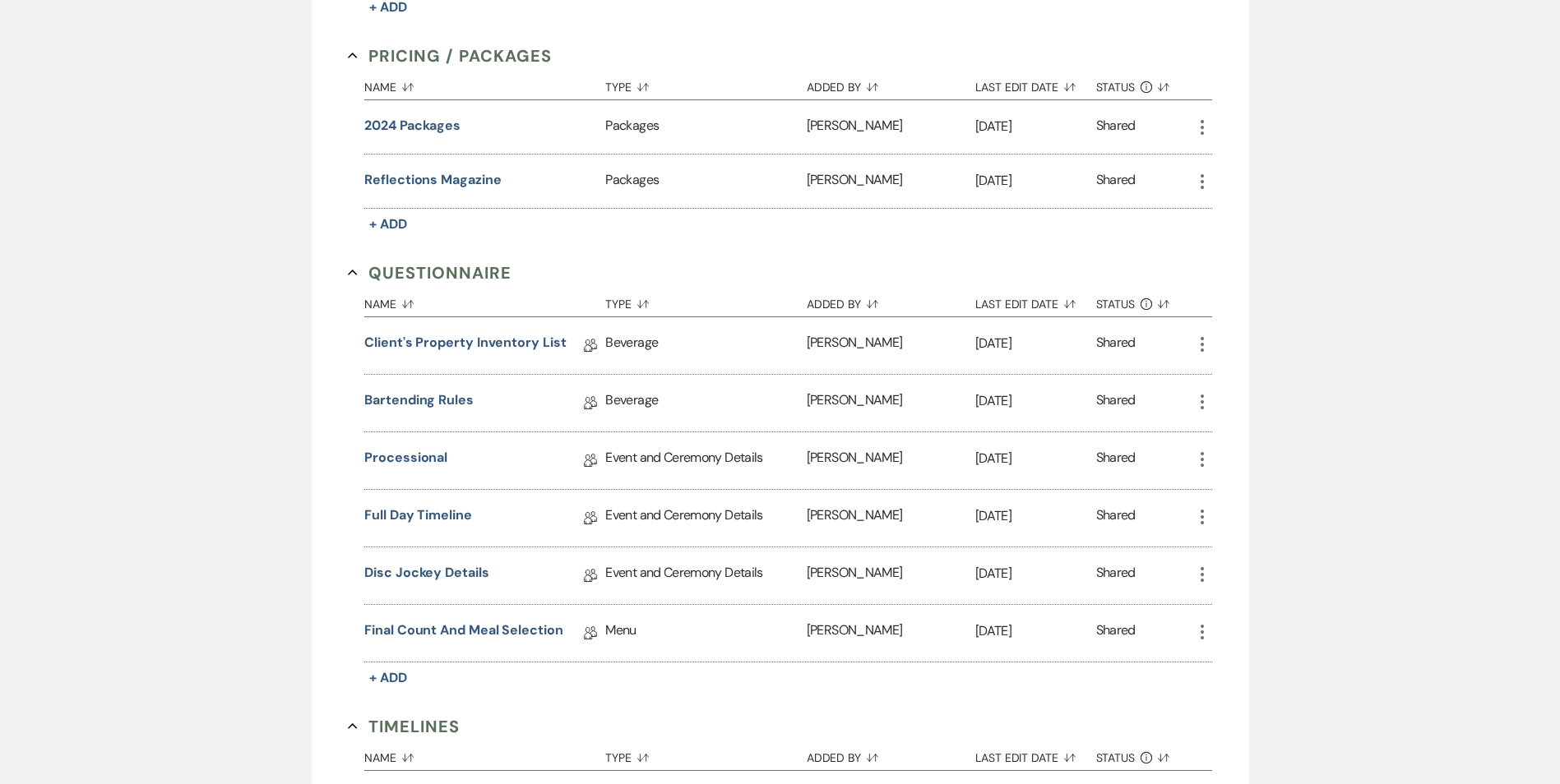
scroll to position [1479, 0]
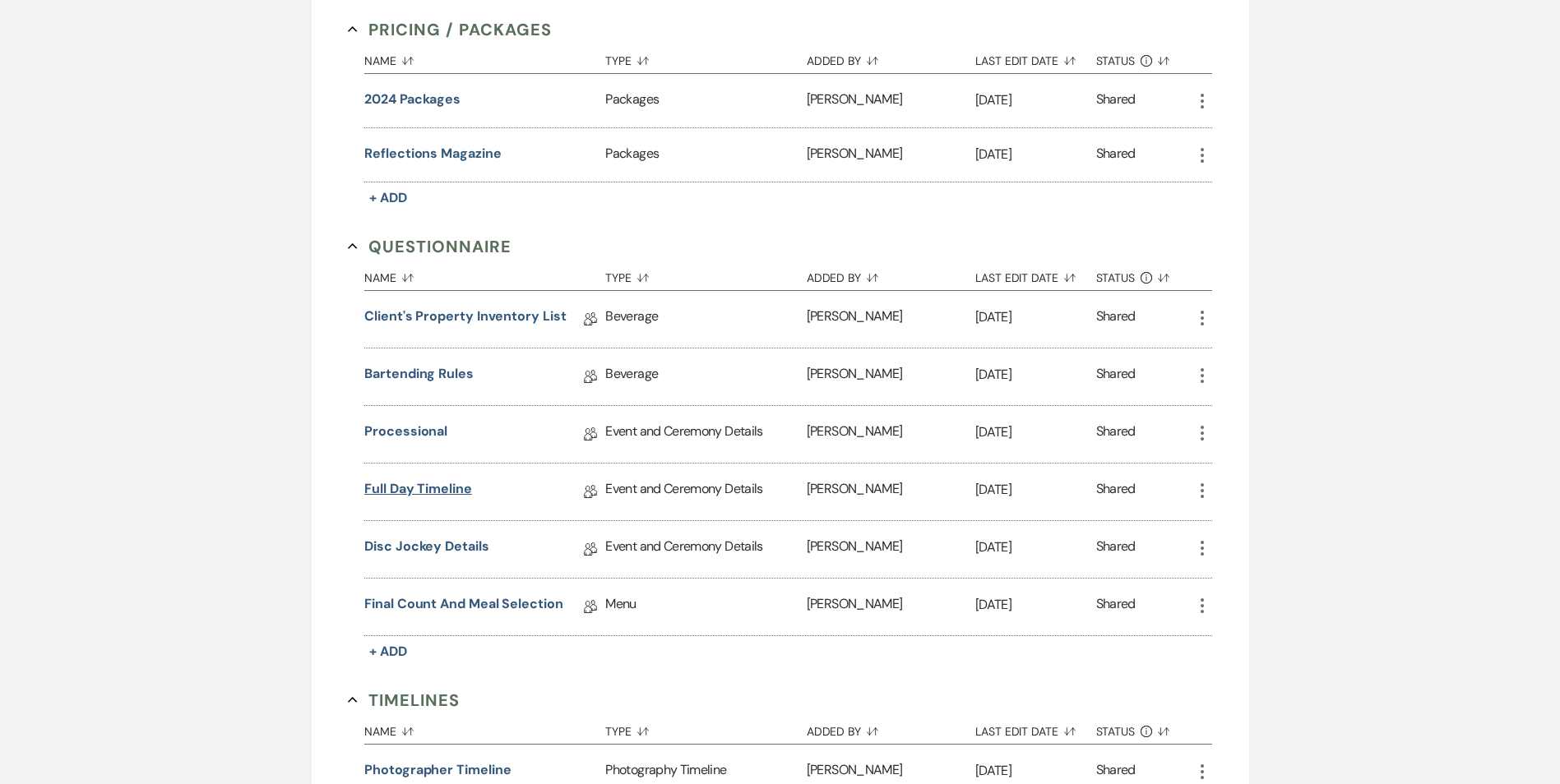
click at [454, 492] on link "Full Day Timeline" at bounding box center [418, 492] width 108 height 25
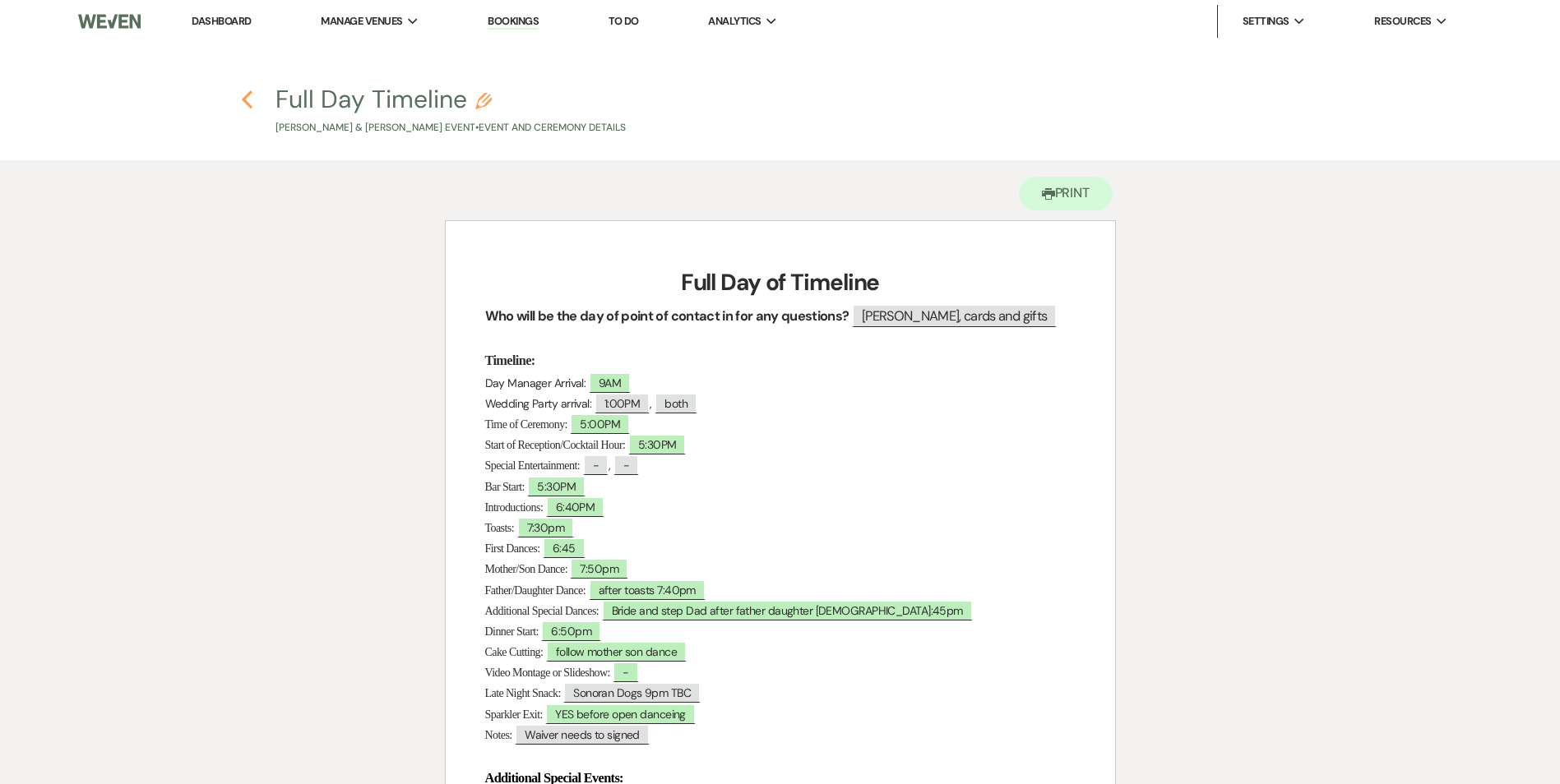
click at [251, 105] on icon "Previous" at bounding box center [246, 99] width 13 height 20
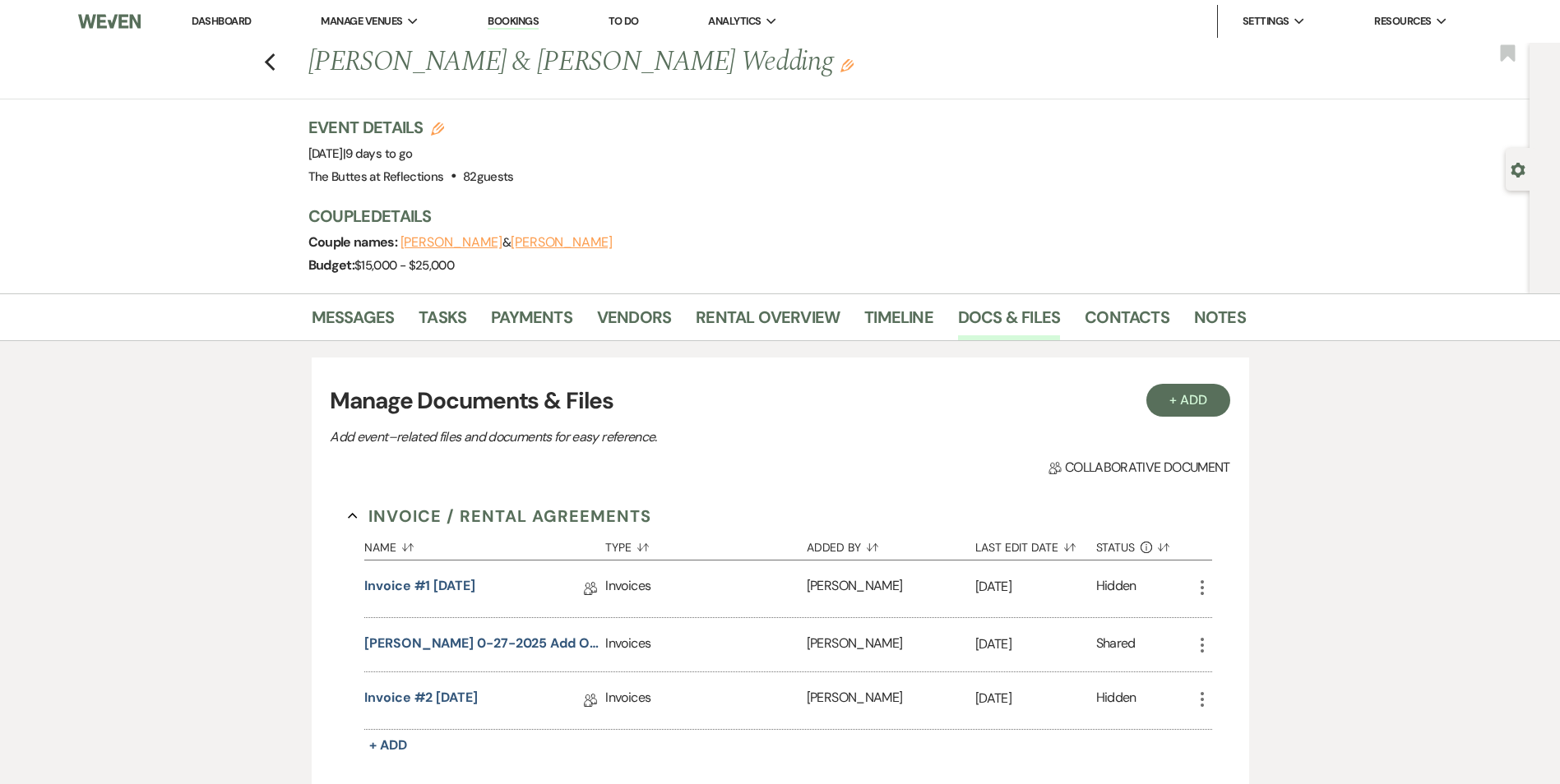
scroll to position [1479, 0]
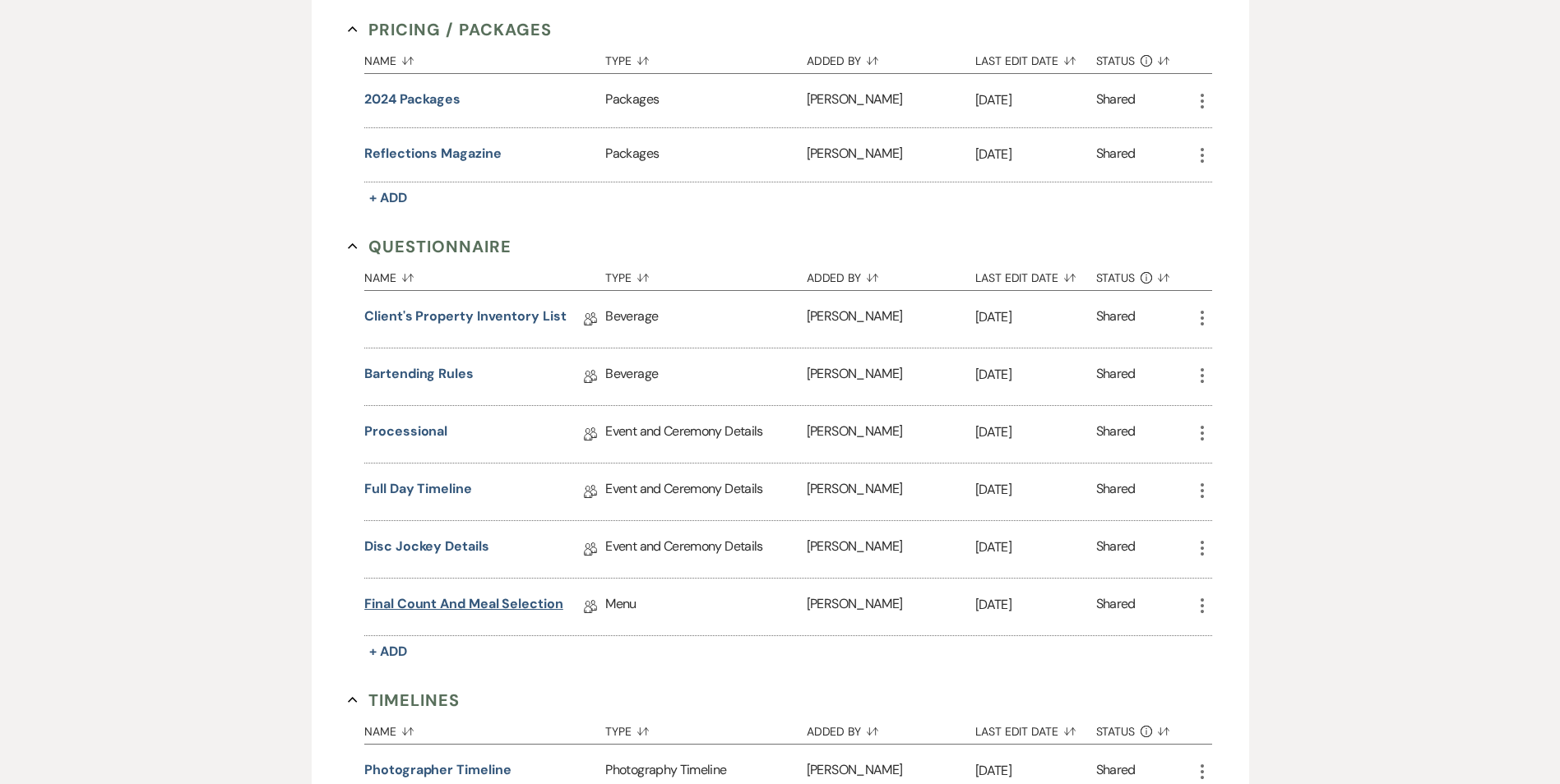
click at [533, 596] on link "Final Count and Meal Selection" at bounding box center [463, 607] width 199 height 25
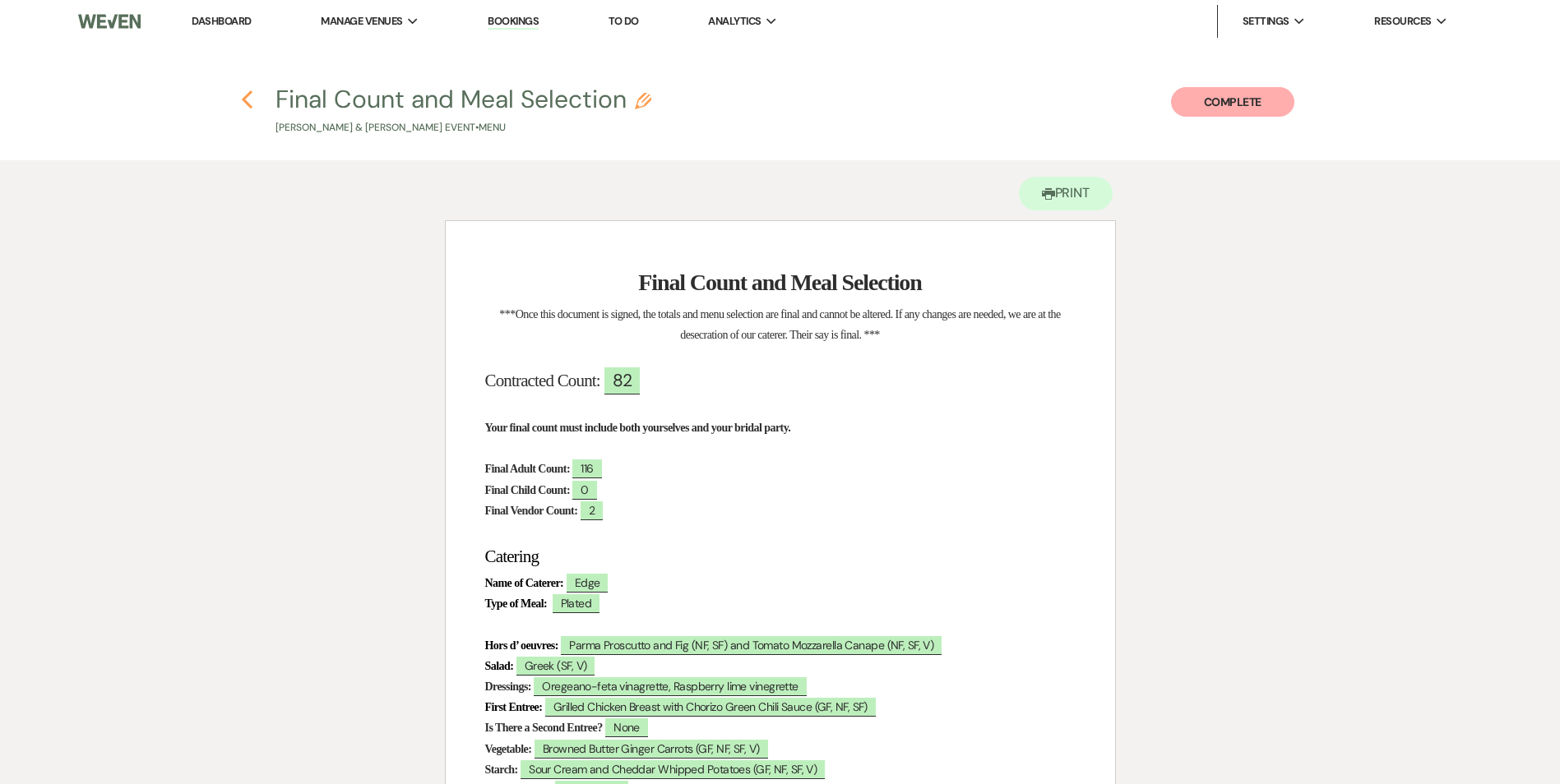
click at [248, 105] on use "button" at bounding box center [246, 99] width 11 height 18
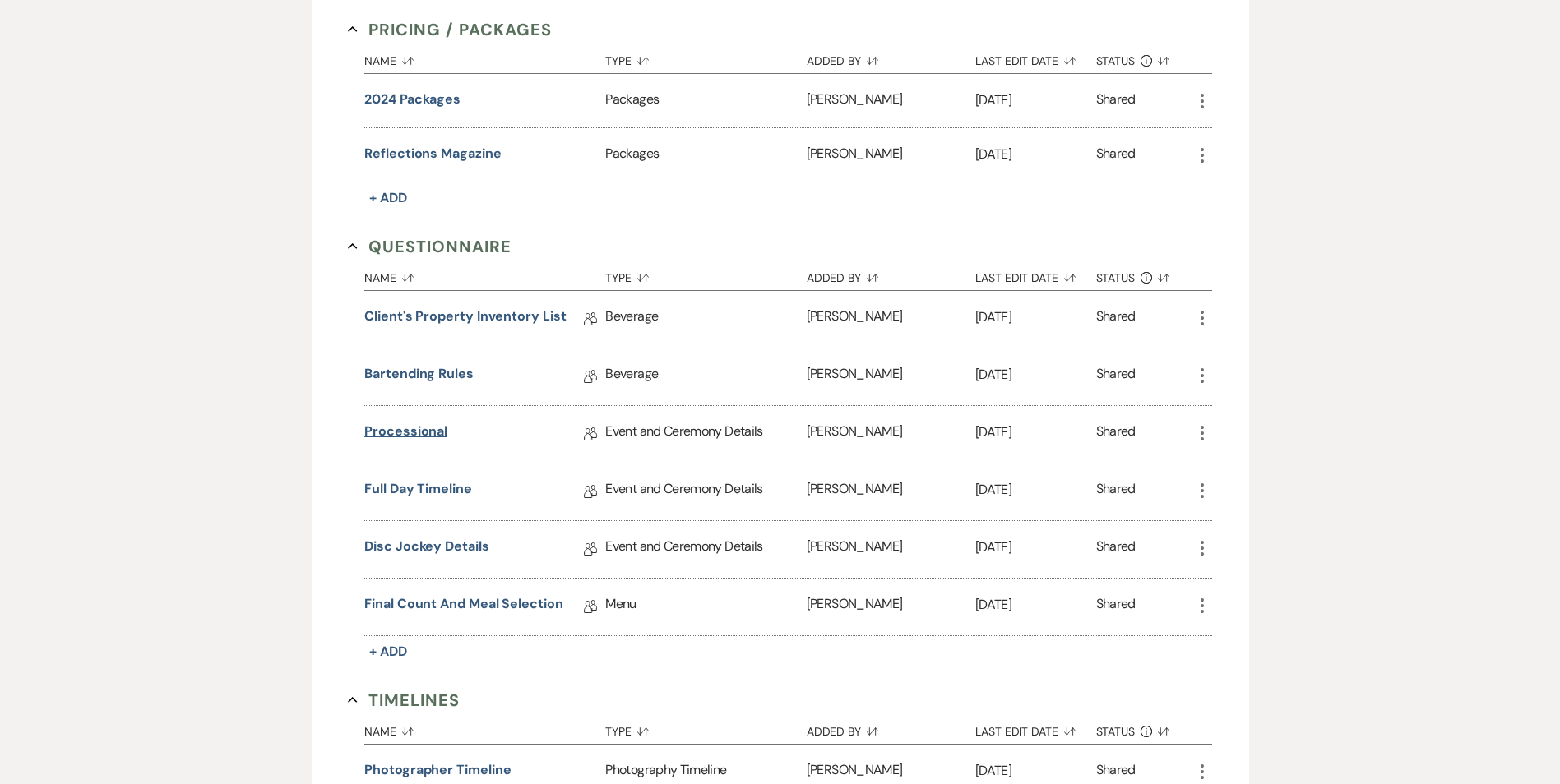
click at [372, 426] on link "Processional" at bounding box center [405, 434] width 83 height 25
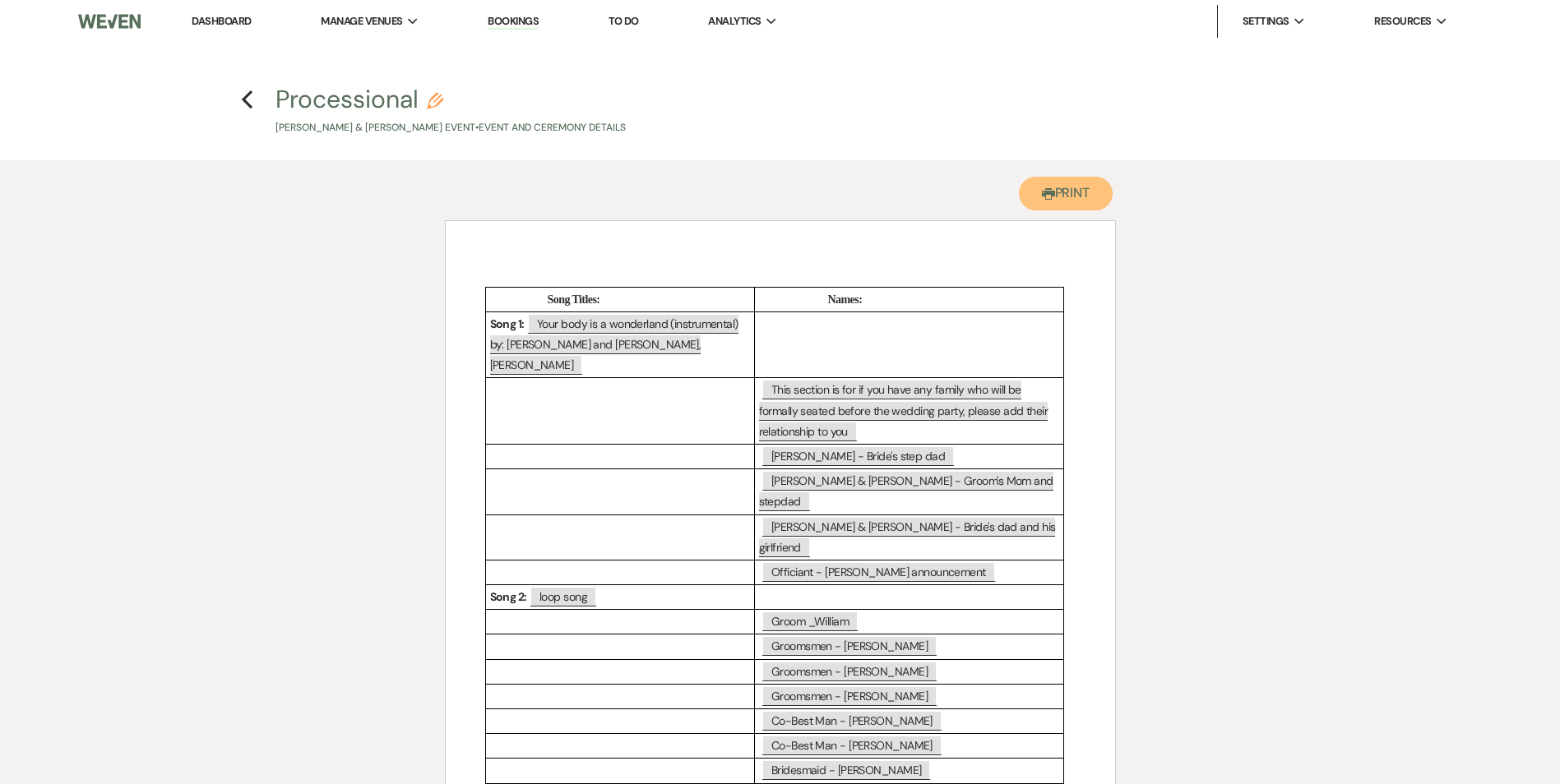
click at [1082, 198] on button "Printer Print" at bounding box center [1066, 193] width 94 height 34
click at [248, 101] on icon "Previous" at bounding box center [246, 99] width 13 height 20
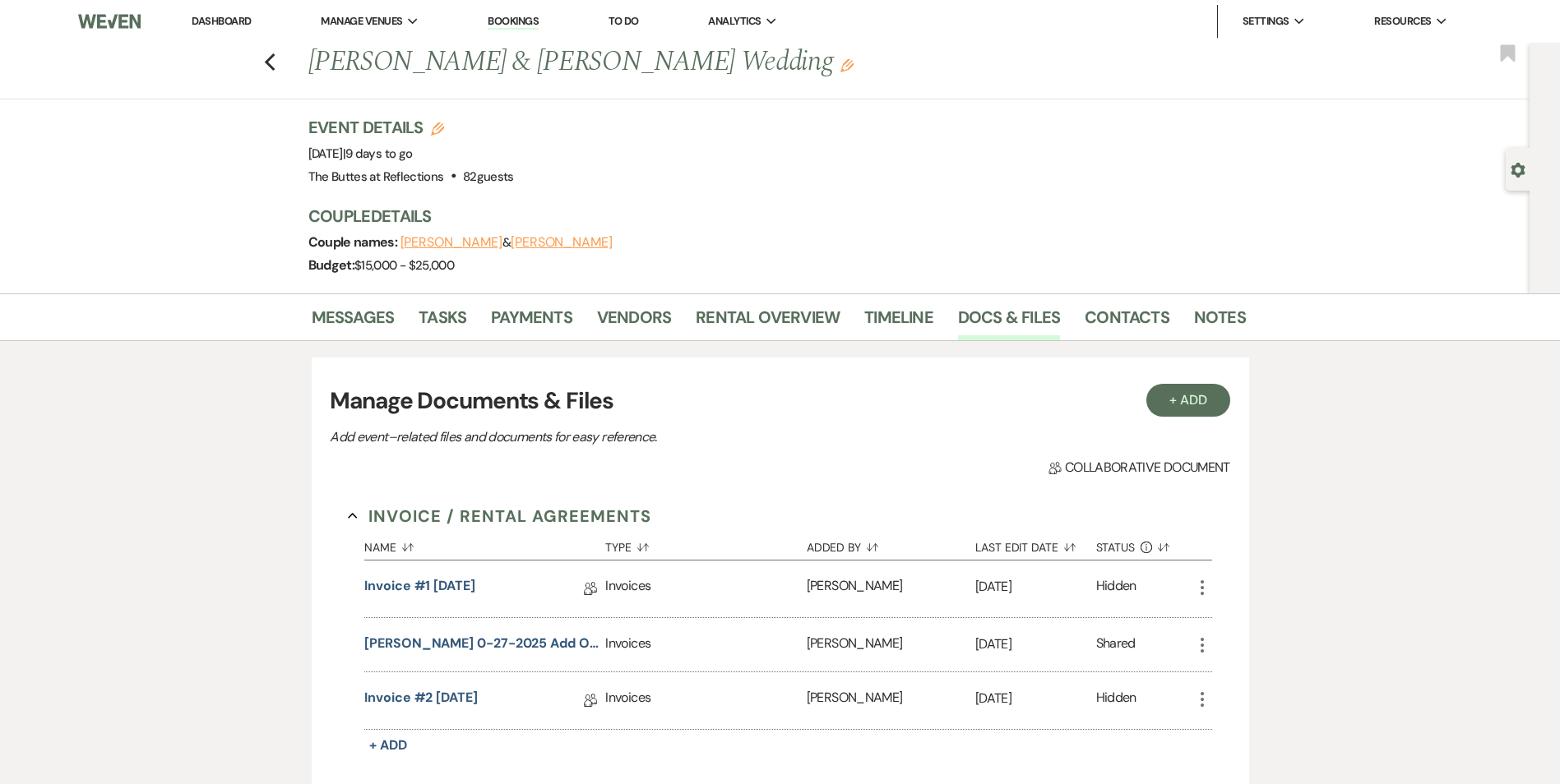
scroll to position [1479, 0]
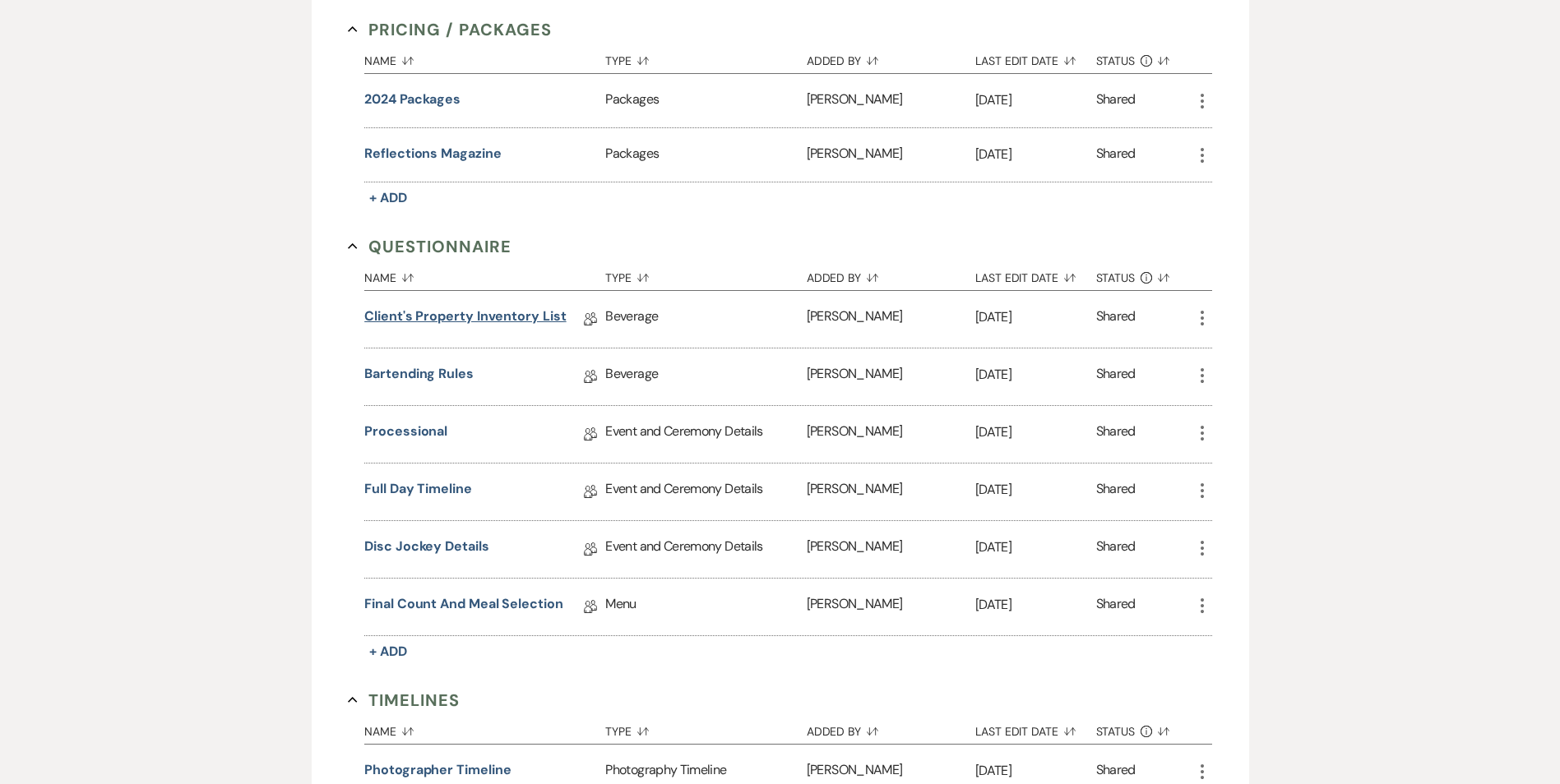
click at [438, 315] on link "Client's Property Inventory List" at bounding box center [464, 319] width 201 height 25
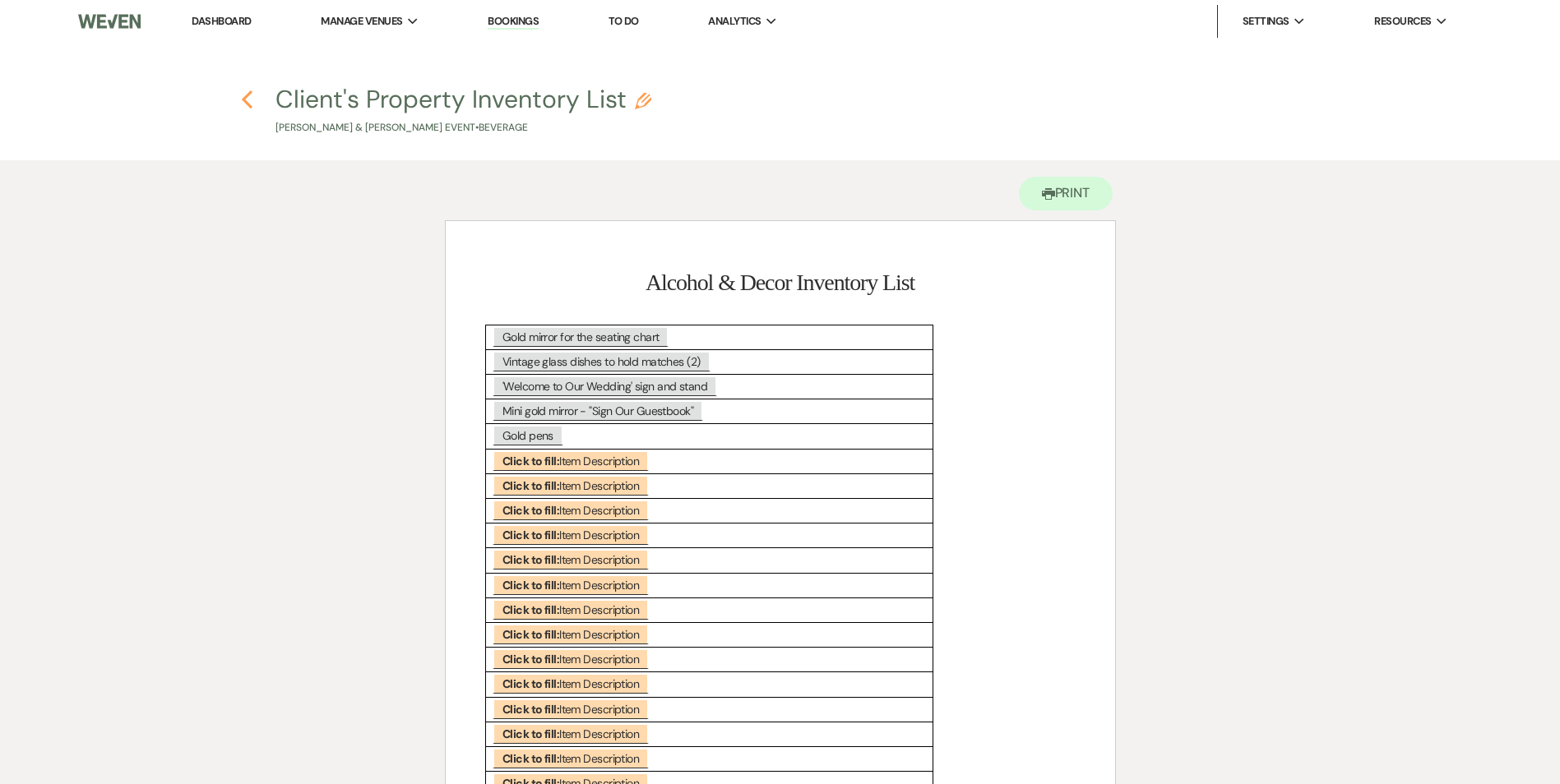
click at [245, 99] on icon "Previous" at bounding box center [246, 99] width 13 height 20
